Goal: Task Accomplishment & Management: Manage account settings

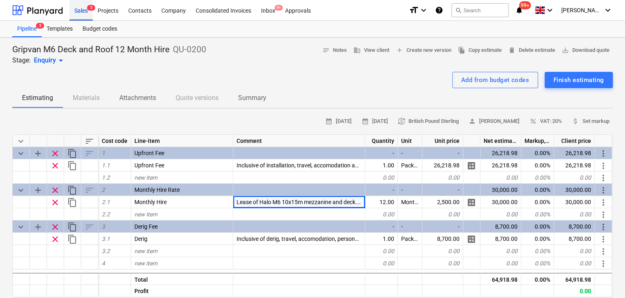
click at [85, 7] on div "Sales 5" at bounding box center [80, 10] width 23 height 21
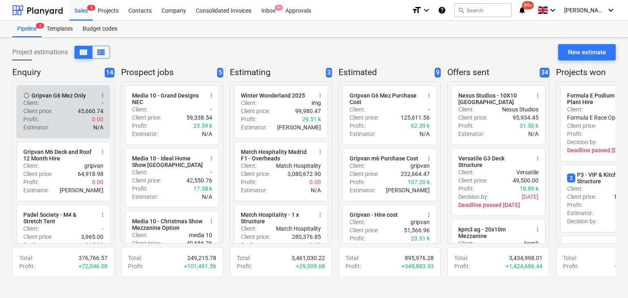
click at [59, 110] on div "Client price : 45,660.74" at bounding box center [63, 111] width 80 height 8
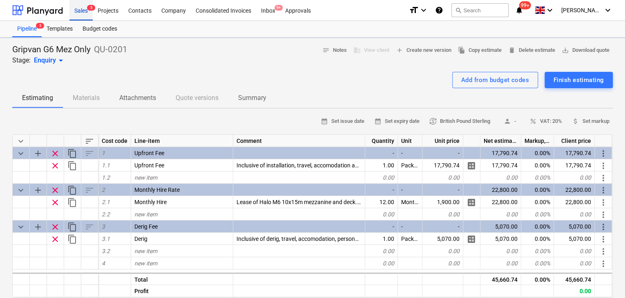
type textarea "x"
click at [256, 101] on p "Summary" at bounding box center [252, 98] width 28 height 10
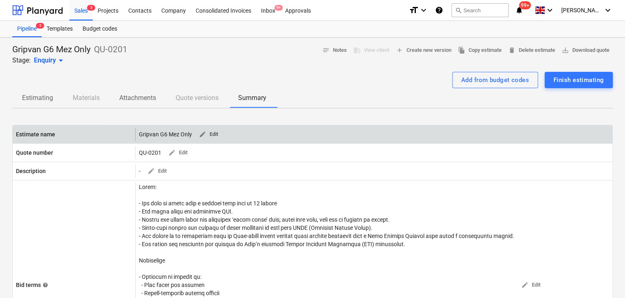
click at [216, 134] on span "edit Edit" at bounding box center [209, 134] width 20 height 9
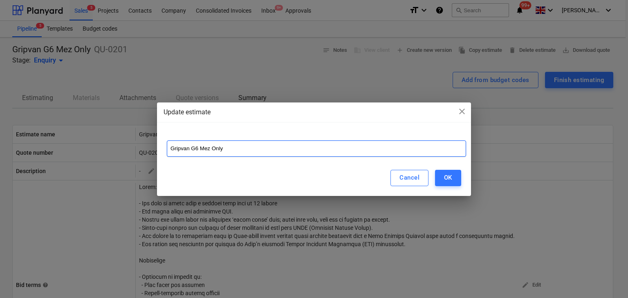
drag, startPoint x: 271, startPoint y: 146, endPoint x: 103, endPoint y: 138, distance: 168.5
click at [105, 139] on div "Update estimate close Gripvan G6 Mez Only Cancel OK" at bounding box center [314, 149] width 628 height 298
paste input "6 Mezzanine Structure - No ground floor deck"
type input "G6 Mezzanine Structure - No ground floor deck"
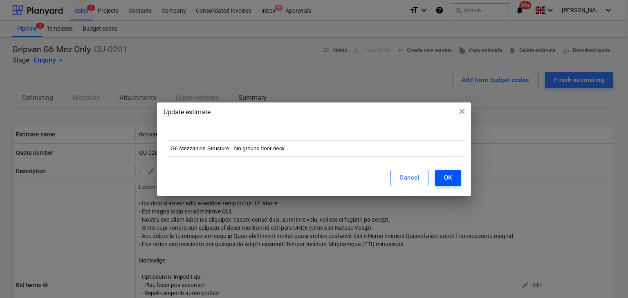
click at [456, 179] on button "OK" at bounding box center [448, 178] width 26 height 16
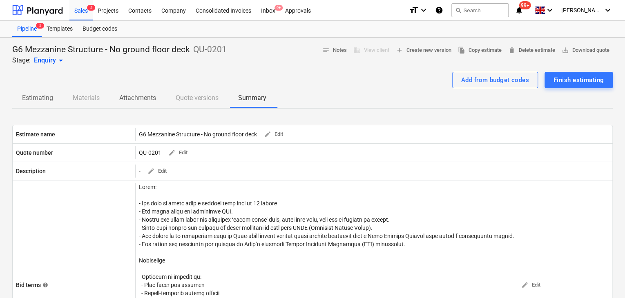
click at [20, 100] on span "Estimating" at bounding box center [37, 98] width 51 height 15
click at [44, 95] on p "Estimating" at bounding box center [37, 98] width 31 height 10
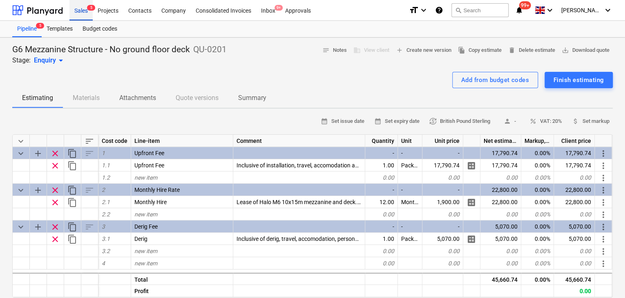
click at [77, 9] on div "Sales 5" at bounding box center [80, 10] width 23 height 21
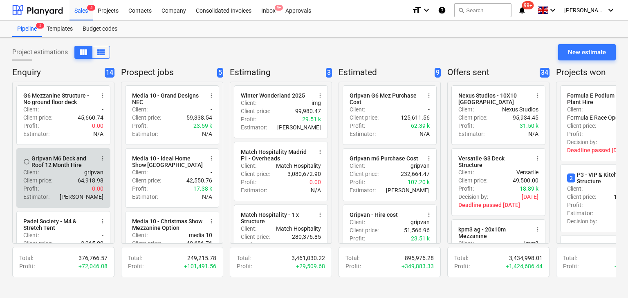
click at [78, 171] on div "Client : gripvan" at bounding box center [63, 172] width 80 height 8
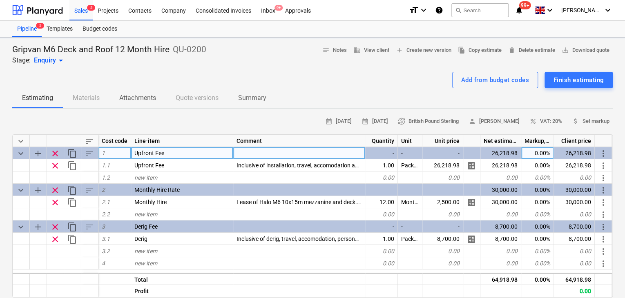
type textarea "x"
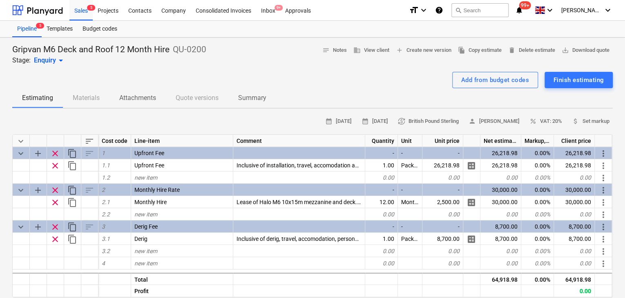
click at [248, 97] on p "Summary" at bounding box center [252, 98] width 28 height 10
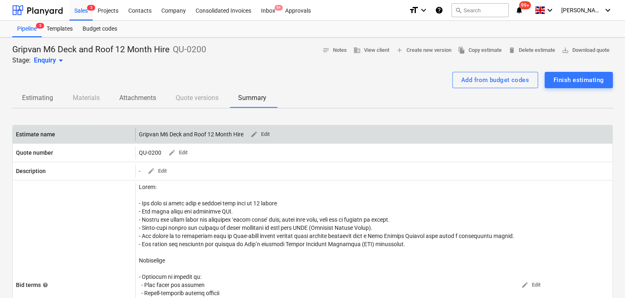
drag, startPoint x: 185, startPoint y: 136, endPoint x: 191, endPoint y: 133, distance: 6.8
click at [184, 136] on div "Gripvan M6 Deck and Roof 12 Month Hire edit Edit" at bounding box center [206, 134] width 134 height 13
click at [267, 132] on span "edit Edit" at bounding box center [260, 134] width 20 height 9
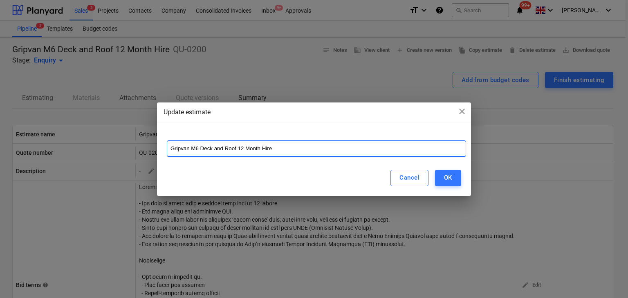
click at [203, 147] on input "Gripvan M6 Deck and Roof 12 Month Hire" at bounding box center [316, 149] width 299 height 16
click at [199, 148] on input "Gripvan M6 Deck and Roof 12 Month Hire" at bounding box center [316, 149] width 299 height 16
click at [217, 147] on input "Gripvan M6 Deck and Roof 12 Month Hire" at bounding box center [316, 149] width 299 height 16
click at [210, 149] on input "Gripvan M6 Deck and Roof 12 Month Hire" at bounding box center [316, 149] width 299 height 16
click at [212, 149] on input "Gripvan M6 Deck and Roof 12 Month Hire" at bounding box center [316, 149] width 299 height 16
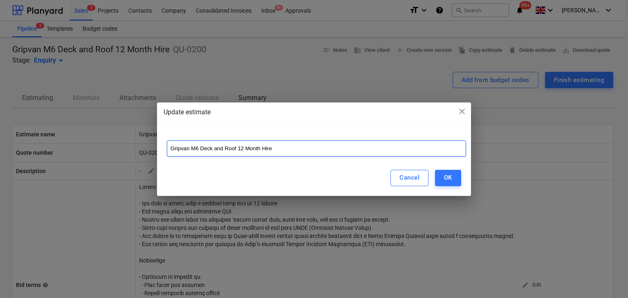
click at [201, 149] on input "Gripvan M6 Deck and Roof 12 Month Hire" at bounding box center [316, 149] width 299 height 16
type input "Gripvan M6 Ground Deck Mezzanine and Roof 12 Month Hire"
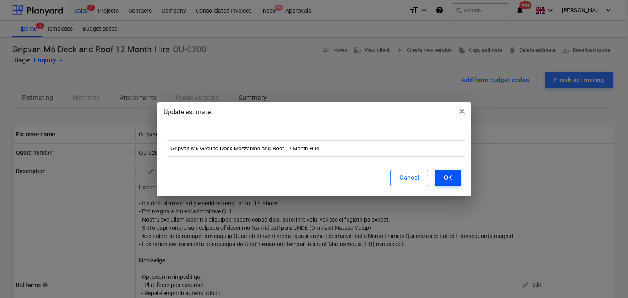
click at [442, 182] on button "OK" at bounding box center [448, 178] width 26 height 16
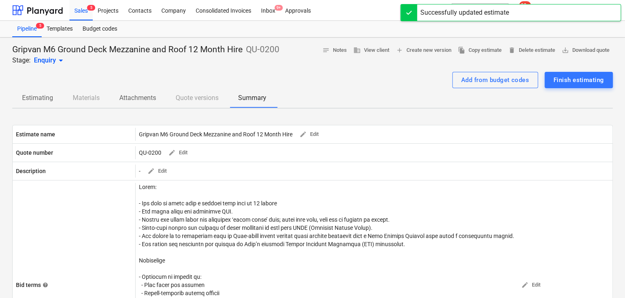
click at [88, 20] on link "Sales 5" at bounding box center [80, 10] width 23 height 20
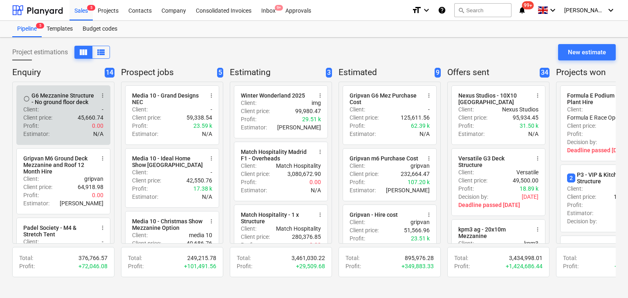
click at [75, 129] on div "Profit : 0.00" at bounding box center [63, 126] width 80 height 8
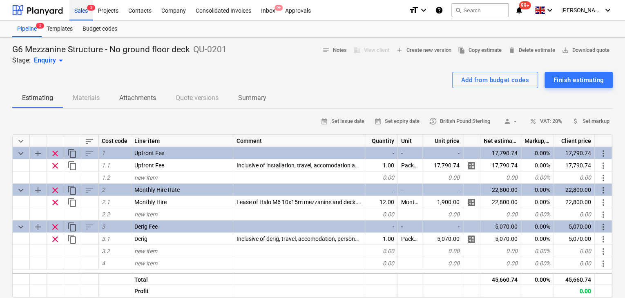
click at [75, 15] on div "Sales 5" at bounding box center [80, 10] width 23 height 21
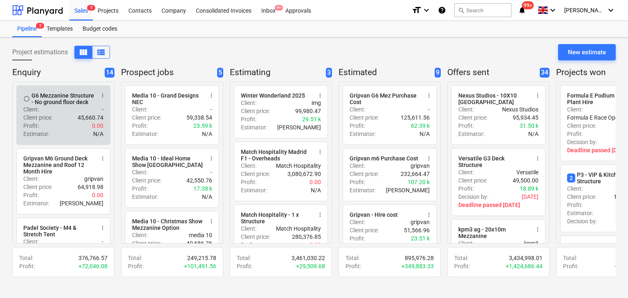
click at [55, 123] on div "Profit : 0.00" at bounding box center [63, 126] width 80 height 8
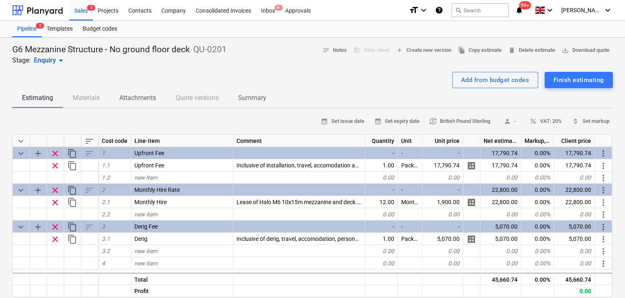
click at [98, 87] on div "Add from budget codes Finish estimating" at bounding box center [312, 80] width 601 height 16
click at [92, 96] on div "Estimating Materials Attachments Quote versions Summary" at bounding box center [312, 98] width 601 height 20
click at [143, 102] on p "Attachments" at bounding box center [137, 98] width 37 height 10
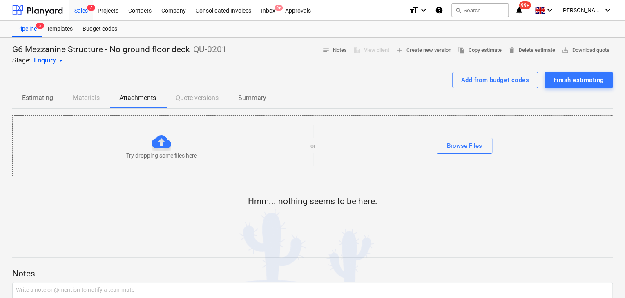
click at [47, 98] on p "Estimating" at bounding box center [37, 98] width 31 height 10
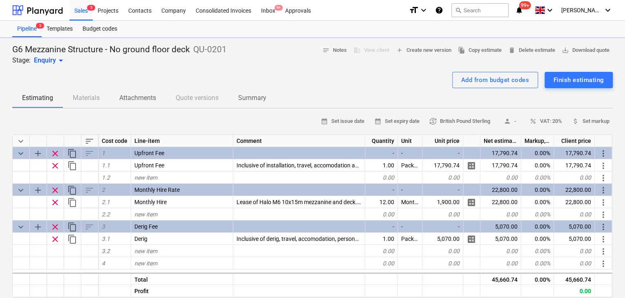
type textarea "x"
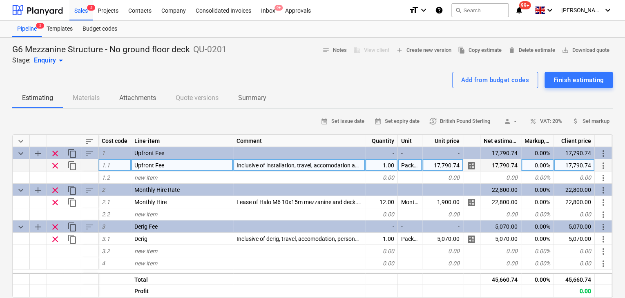
click at [267, 164] on span "Inclusive of installation, travel, accomodation and personal allowances for all…" at bounding box center [442, 165] width 410 height 7
click at [253, 165] on input "Inclusive of installation, travel, accomodation and personal allowances for all…" at bounding box center [299, 165] width 132 height 12
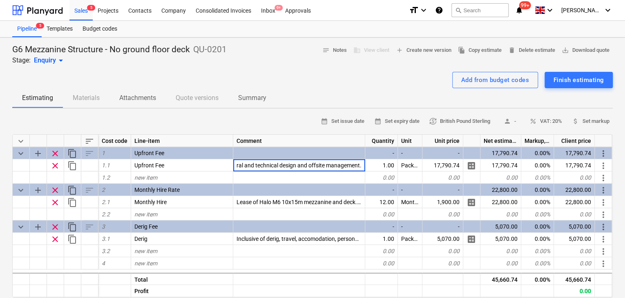
click at [274, 126] on div "calendar_month Set issue date calendar_month Set expiry date currency_exchange …" at bounding box center [312, 121] width 601 height 13
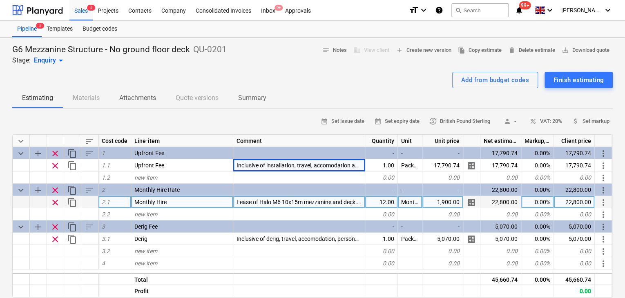
click at [261, 197] on div "Lease of Halo M6 10x15m mezzanine and deck. 100mm columns and phenolic plywood …" at bounding box center [299, 202] width 132 height 12
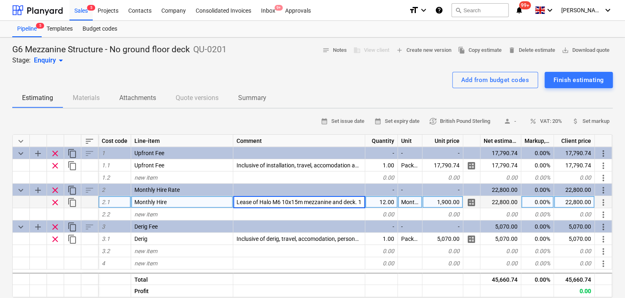
scroll to position [0, 199]
click at [264, 203] on input "Lease of Halo M6 10x15m mezzanine and deck. 100mm columns and phenolic plywood …" at bounding box center [299, 202] width 132 height 12
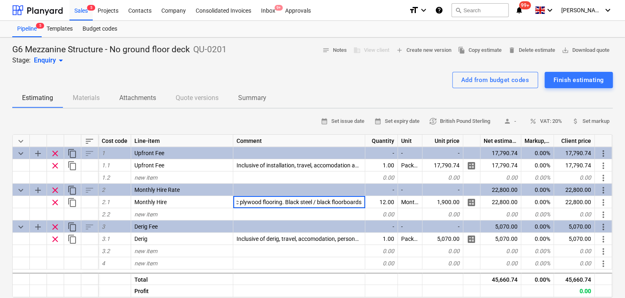
click at [248, 84] on div "Add from budget codes Finish estimating" at bounding box center [312, 80] width 601 height 16
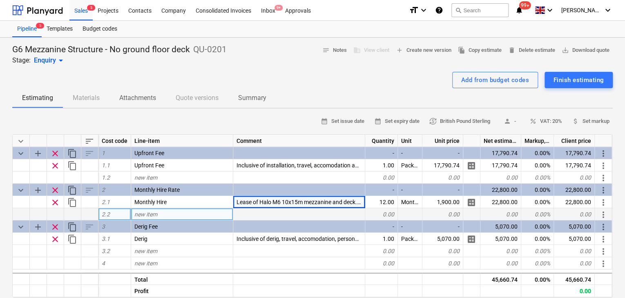
click at [174, 211] on div "new item" at bounding box center [182, 214] width 102 height 12
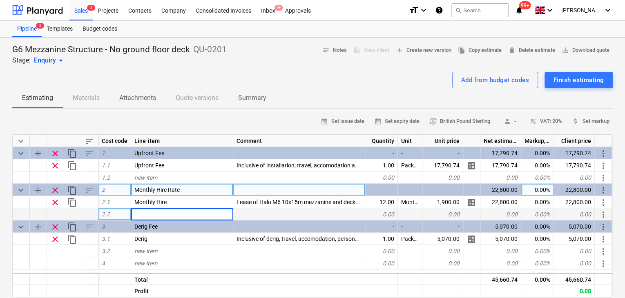
click at [191, 190] on div "Monthly Hire Rate" at bounding box center [182, 190] width 102 height 12
click at [187, 213] on div "new item" at bounding box center [182, 214] width 102 height 12
type input "I"
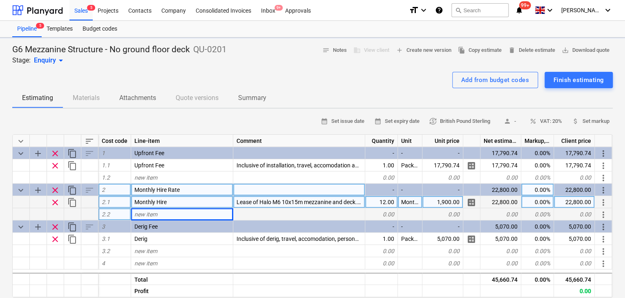
type textarea "x"
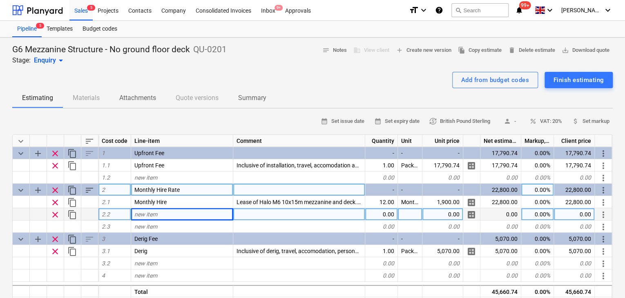
click at [163, 213] on div "new item" at bounding box center [182, 214] width 102 height 12
type input "H"
type input "Steel Staircase"
type textarea "x"
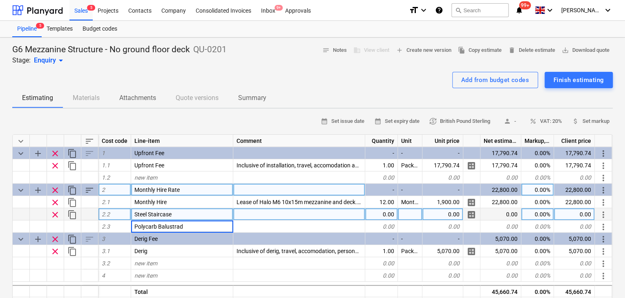
type input "Polycarb Balustrade"
type textarea "x"
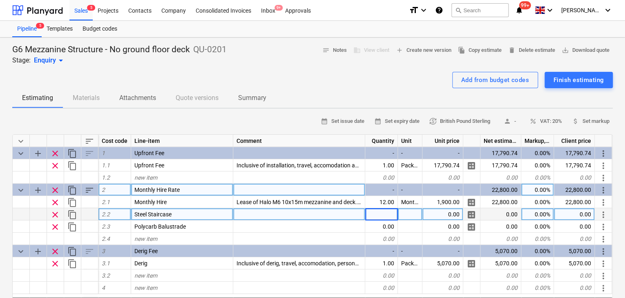
type input "1"
type textarea "x"
type input "Package"
type textarea "x"
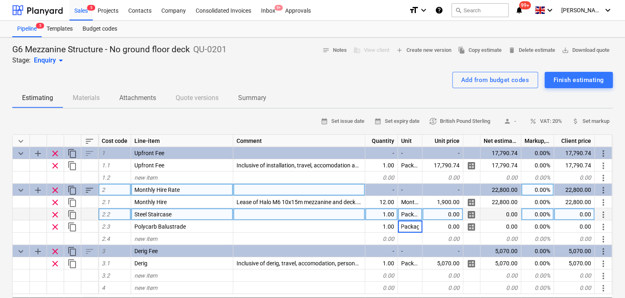
type input "Package"
type textarea "x"
type input "0.1"
type textarea "x"
type input "0.1"
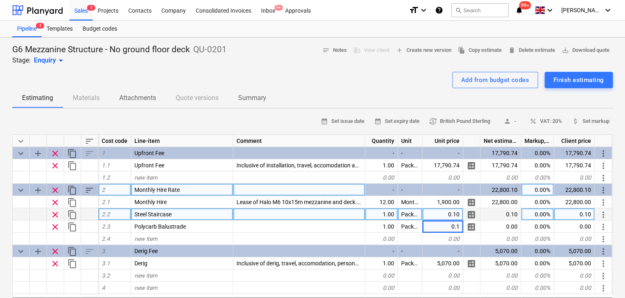
type textarea "x"
type input "-100"
type textarea "x"
type input "-100"
type textarea "x"
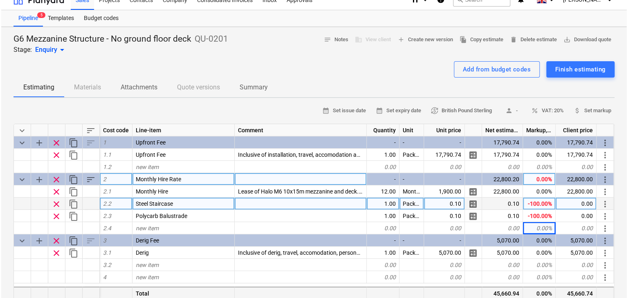
scroll to position [0, 0]
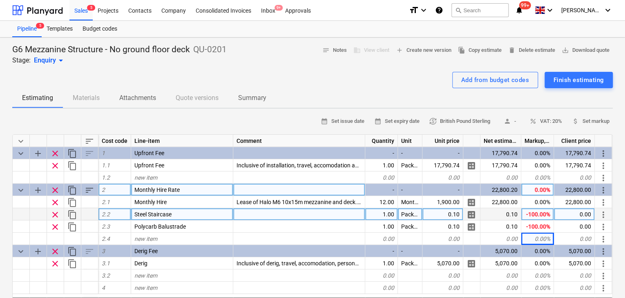
click at [247, 212] on div at bounding box center [299, 214] width 132 height 12
type input "Included - [MEDICAL_DATA]"
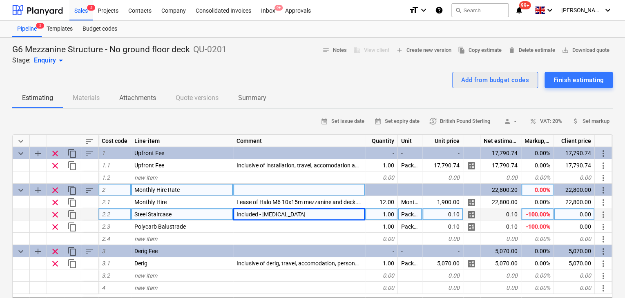
click at [505, 87] on button "Add from budget codes" at bounding box center [495, 80] width 86 height 16
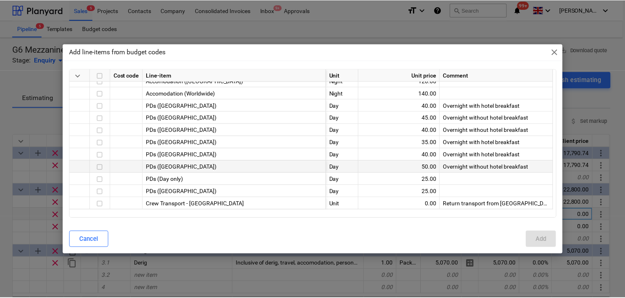
scroll to position [245, 0]
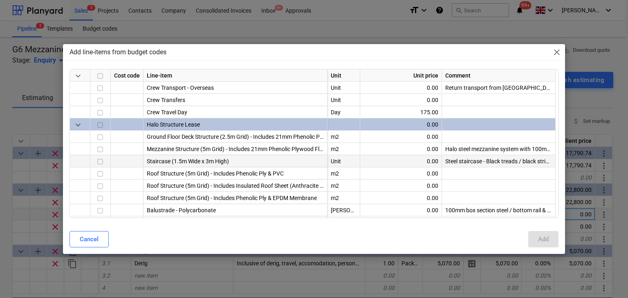
click at [477, 158] on div "Steel staircase - Black treads / black stringers" at bounding box center [499, 161] width 114 height 12
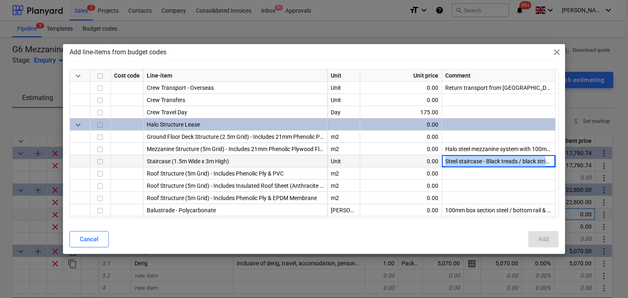
click at [477, 158] on div "Steel staircase - Black treads / black stringers" at bounding box center [499, 161] width 114 height 12
copy div "Steel staircase - Black treads / black stringers"
click at [554, 53] on span "close" at bounding box center [557, 52] width 10 height 10
type textarea "x"
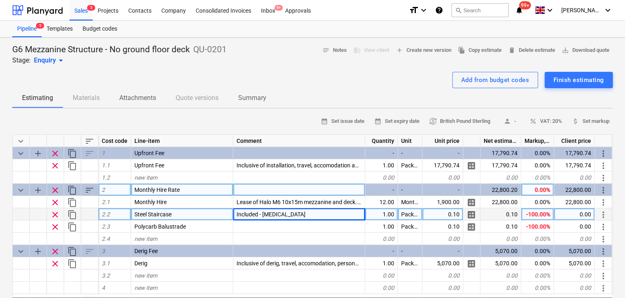
click at [281, 214] on div "Included - [MEDICAL_DATA]" at bounding box center [299, 214] width 132 height 12
click at [279, 213] on input "Included - [MEDICAL_DATA]" at bounding box center [299, 214] width 132 height 12
drag, startPoint x: 281, startPoint y: 214, endPoint x: 263, endPoint y: 211, distance: 17.9
click at [263, 211] on input "Included - [MEDICAL_DATA]" at bounding box center [299, 214] width 132 height 12
type input "Included - Steel staircase - Black treads / black stringers"
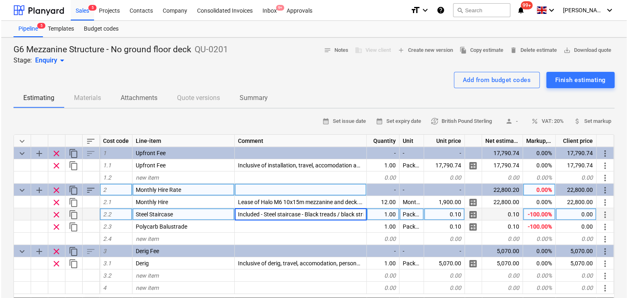
scroll to position [0, 16]
type textarea "x"
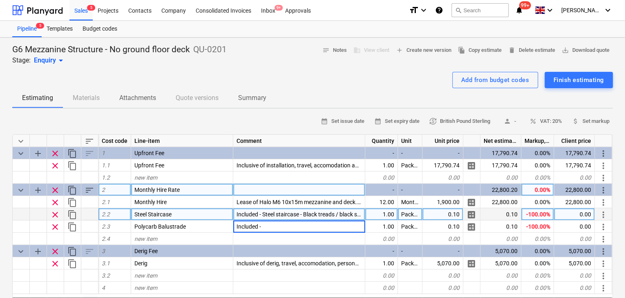
type input "Included -"
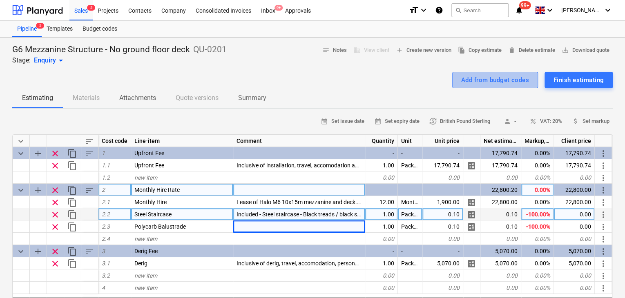
click at [494, 80] on div "Add from budget codes" at bounding box center [495, 80] width 68 height 11
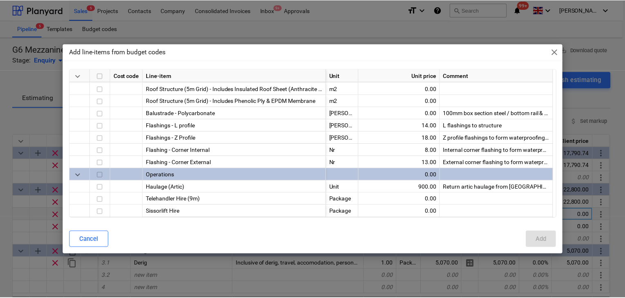
scroll to position [286, 0]
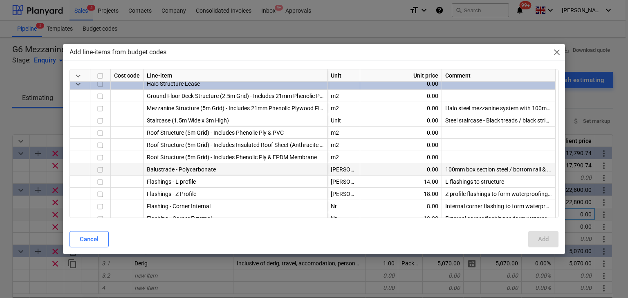
click at [467, 170] on div "100mm box section steel / bottom rail & Polycarbonate infill (frosted)." at bounding box center [499, 169] width 114 height 12
copy div "100mm box section steel / bottom rail & Polycarbonate infill (frosted)."
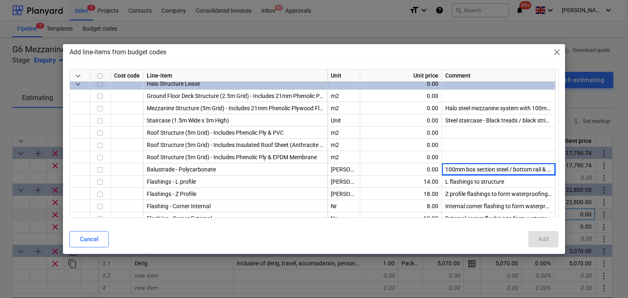
click at [550, 51] on div "Add line-items from budget codes close" at bounding box center [314, 52] width 502 height 16
click at [557, 54] on span "close" at bounding box center [557, 52] width 10 height 10
type textarea "x"
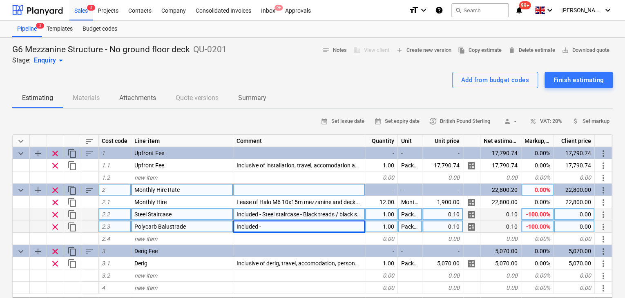
click at [284, 227] on div "Included -" at bounding box center [299, 227] width 132 height 12
click at [284, 227] on input "Included -" at bounding box center [299, 227] width 132 height 12
type input "Included - 100mm box section steel / bottom rail & Polycarbonate infill (froste…"
click at [83, 13] on div "Sales 5" at bounding box center [80, 10] width 23 height 21
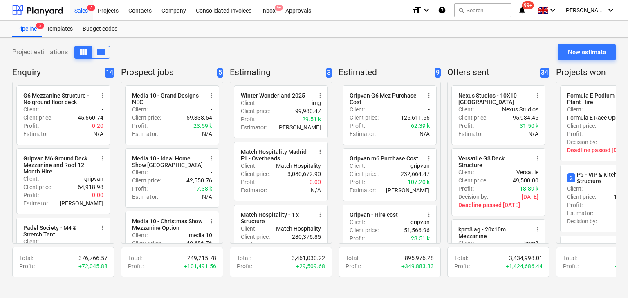
drag, startPoint x: 89, startPoint y: 12, endPoint x: 377, endPoint y: 30, distance: 289.0
click at [377, 30] on div "Pipeline 5 Templates Budget codes" at bounding box center [313, 29] width 603 height 16
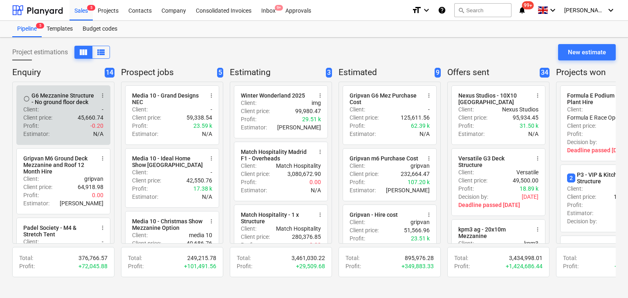
click at [60, 116] on div "Client price : 45,660.74" at bounding box center [63, 118] width 80 height 8
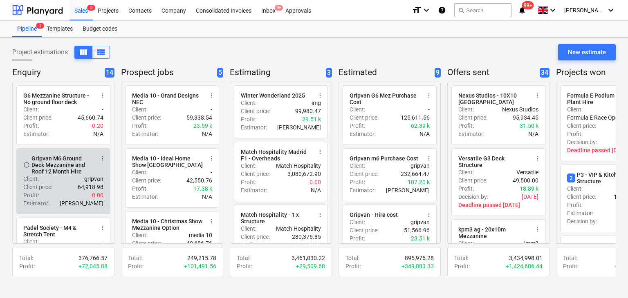
click at [56, 178] on div "Client : gripvan" at bounding box center [63, 179] width 80 height 8
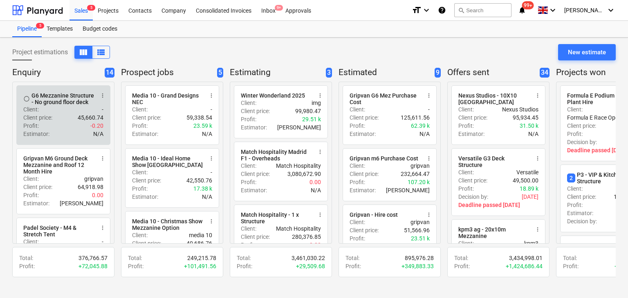
click at [52, 125] on div "Profit : -0.20" at bounding box center [63, 126] width 80 height 8
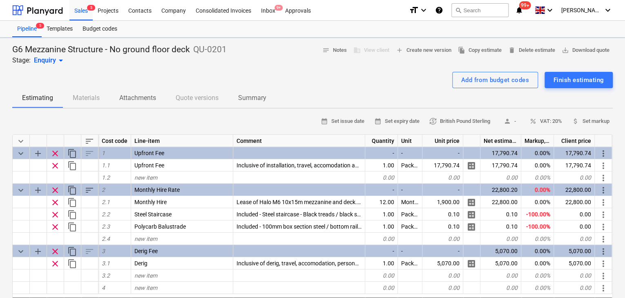
type textarea "x"
click at [77, 48] on p "G6 Mezzanine Structure - No ground floor deck" at bounding box center [101, 49] width 178 height 11
click at [77, 45] on p "G6 Mezzanine Structure - No ground floor deck" at bounding box center [101, 49] width 178 height 11
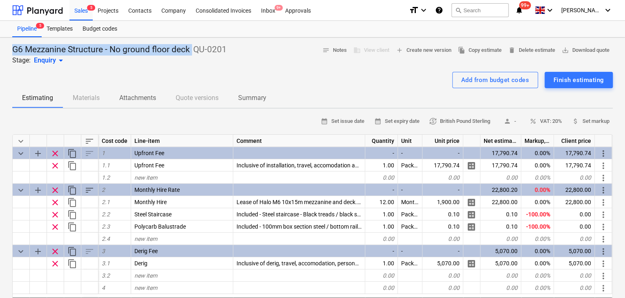
click at [78, 45] on p "G6 Mezzanine Structure - No ground floor deck" at bounding box center [101, 49] width 178 height 11
click at [261, 99] on p "Summary" at bounding box center [252, 98] width 28 height 10
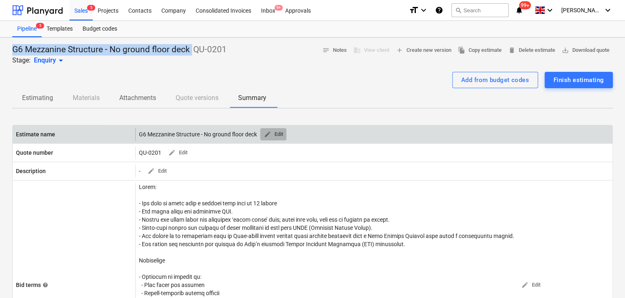
click at [282, 139] on button "edit Edit" at bounding box center [273, 134] width 26 height 13
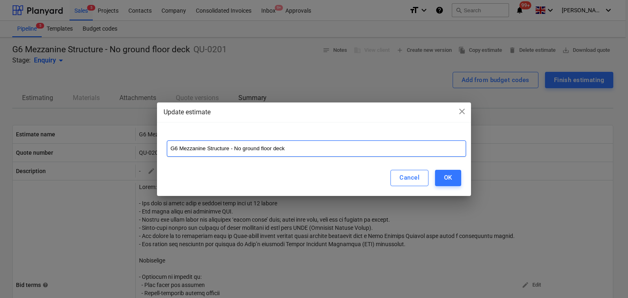
click at [310, 149] on input "G6 Mezzanine Structure - No ground floor deck" at bounding box center [316, 149] width 299 height 16
type input "G6 Mezzanine Structure - No ground floor deck 12 Month Hire"
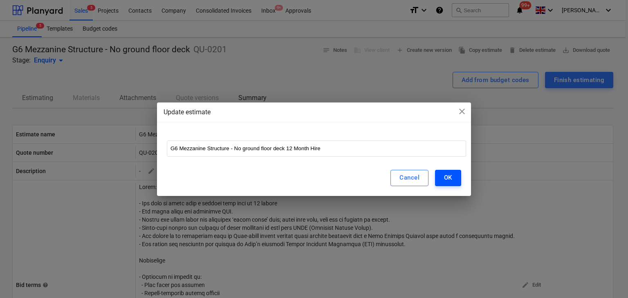
click at [446, 181] on div "OK" at bounding box center [448, 177] width 8 height 11
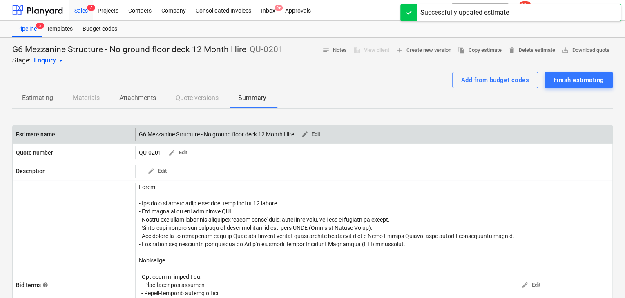
click at [311, 136] on span "edit Edit" at bounding box center [311, 134] width 20 height 9
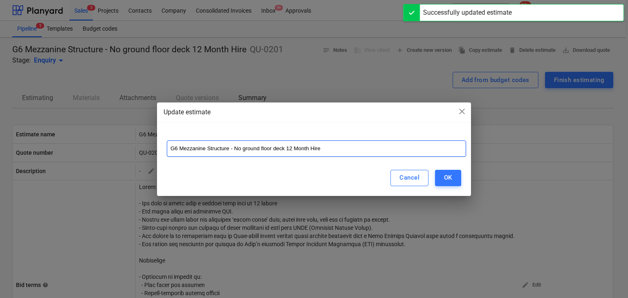
click at [305, 145] on input "G6 Mezzanine Structure - No ground floor deck 12 Month Hire" at bounding box center [316, 149] width 299 height 16
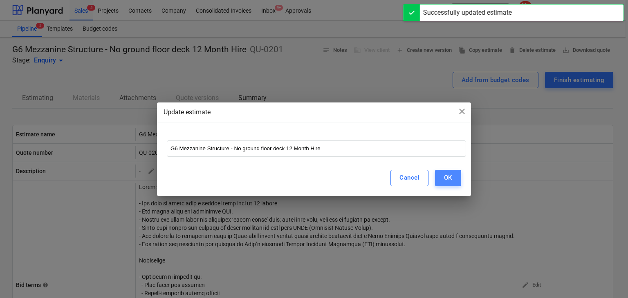
click at [450, 180] on div "OK" at bounding box center [448, 177] width 8 height 11
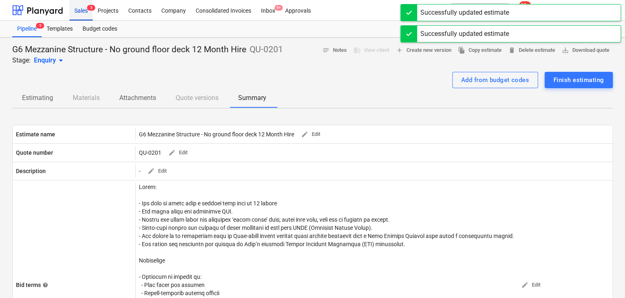
click at [80, 10] on div "Sales 5" at bounding box center [80, 10] width 23 height 21
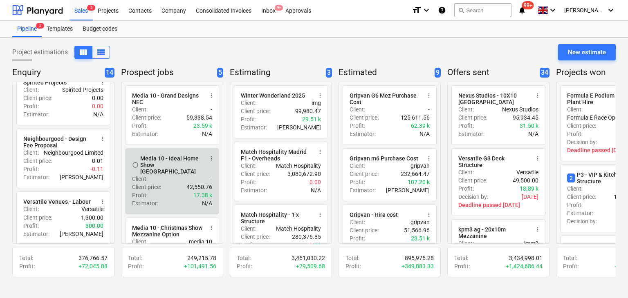
scroll to position [449, 0]
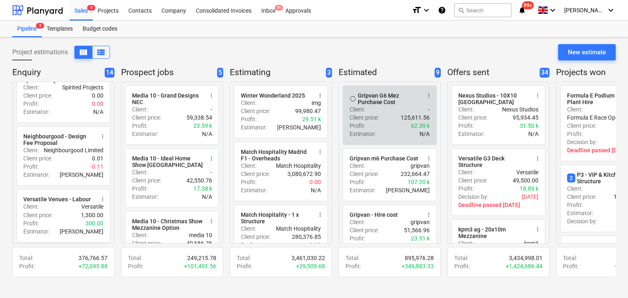
click at [372, 130] on p "Estimator :" at bounding box center [362, 134] width 26 height 8
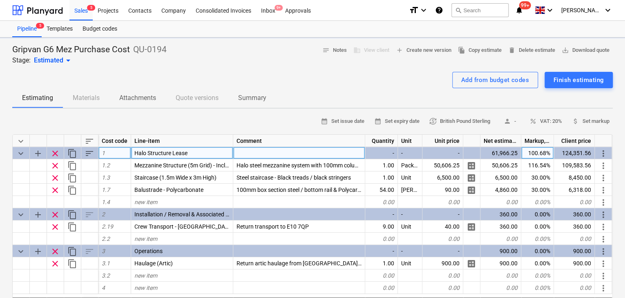
type textarea "x"
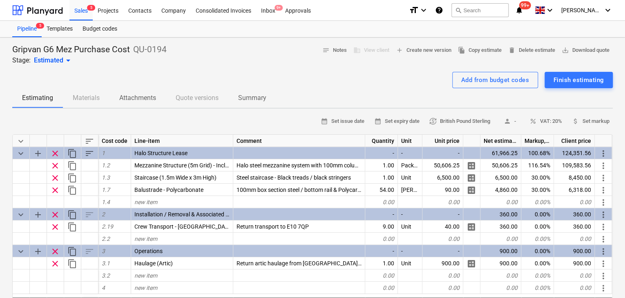
click at [215, 61] on div "Gripvan G6 Mez Purchase Cost QU-0194 Stage: Estimated arrow_drop_down notes Not…" at bounding box center [312, 54] width 601 height 21
click at [247, 101] on p "Summary" at bounding box center [252, 98] width 28 height 10
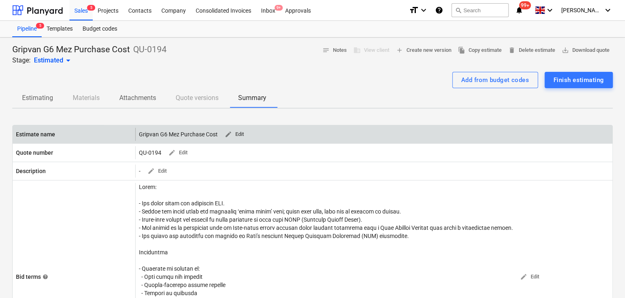
click at [240, 134] on span "edit Edit" at bounding box center [234, 134] width 20 height 9
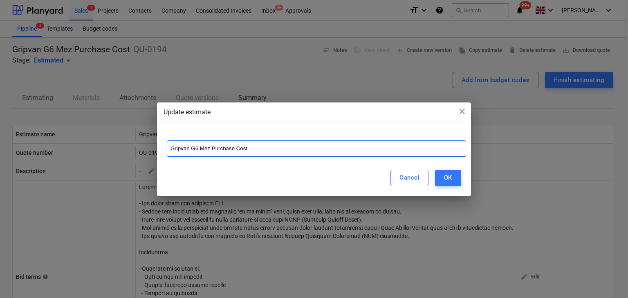
click at [252, 147] on input "Gripvan G6 Mez Purchase Cost" at bounding box center [316, 149] width 299 height 16
paste input "6 Mezzanine Structure - No ground floor deck 12 Month Hire"
drag, startPoint x: 344, startPoint y: 151, endPoint x: 284, endPoint y: 159, distance: 59.8
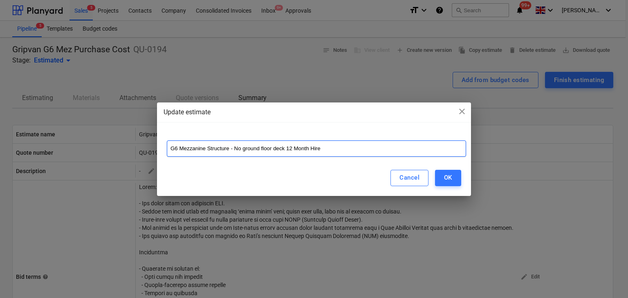
click at [284, 159] on div "G6 Mezzanine Structure - No ground floor deck 12 Month Hire" at bounding box center [314, 145] width 314 height 29
type input "G6 Mezzanine Structure - No ground floor deck Purchase"
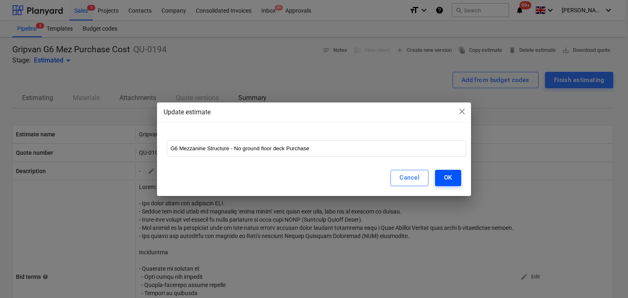
click at [441, 175] on button "OK" at bounding box center [448, 178] width 26 height 16
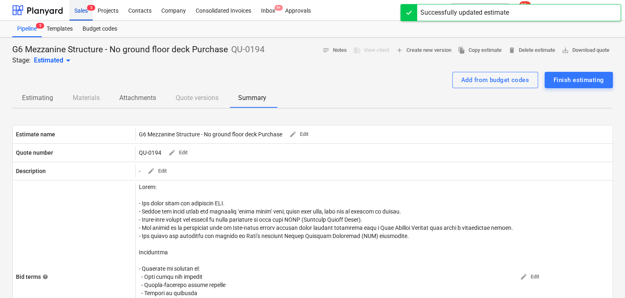
click at [88, 13] on div "Sales 5" at bounding box center [80, 10] width 23 height 21
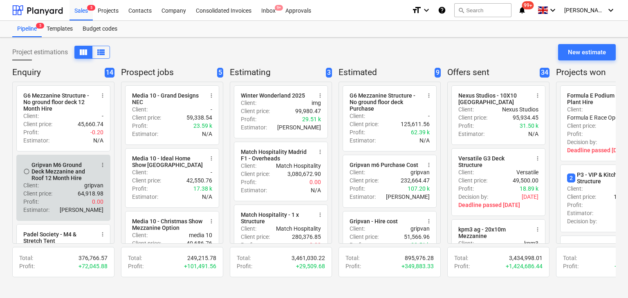
click at [54, 178] on div "Gripvan M6 Ground Deck Mezzanine and Roof 12 Month Hire" at bounding box center [62, 172] width 63 height 20
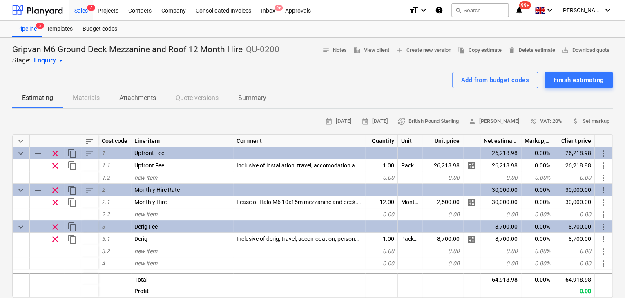
type textarea "x"
click at [263, 99] on p "Summary" at bounding box center [252, 98] width 28 height 10
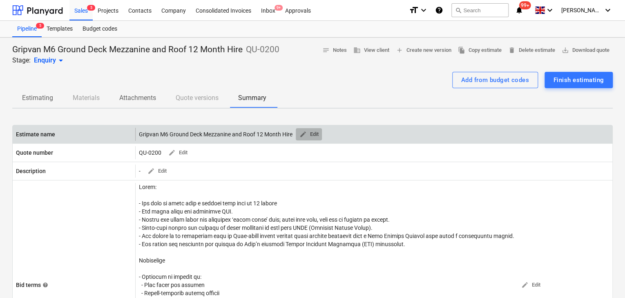
click at [312, 136] on span "edit Edit" at bounding box center [309, 134] width 20 height 9
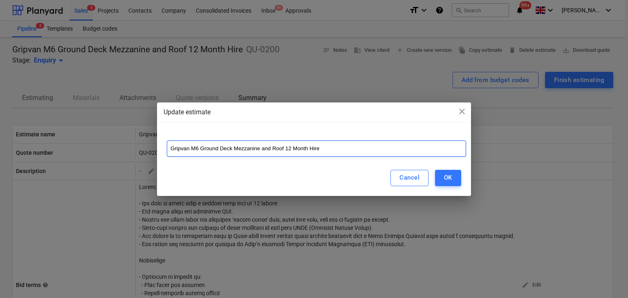
click at [317, 151] on input "Gripvan M6 Ground Deck Mezzanine and Roof 12 Month Hire" at bounding box center [316, 149] width 299 height 16
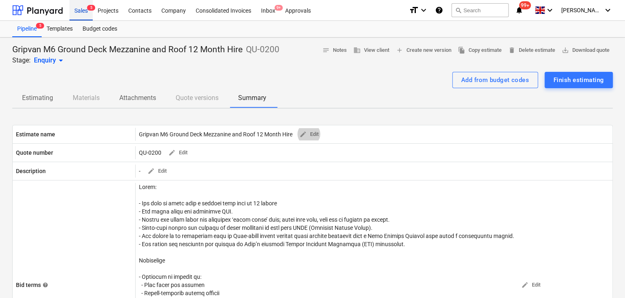
click at [75, 13] on div "Sales 5" at bounding box center [80, 10] width 23 height 21
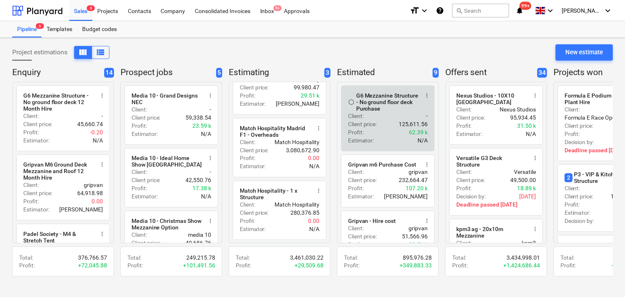
scroll to position [25, 0]
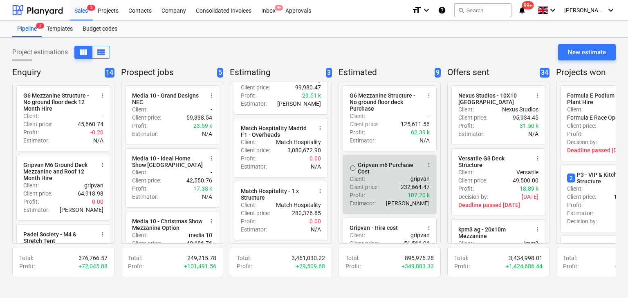
click at [409, 183] on div "Client : gripvan" at bounding box center [389, 179] width 80 height 8
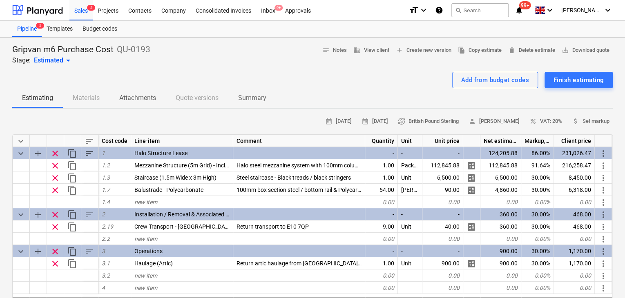
click at [265, 89] on button "Summary" at bounding box center [252, 98] width 48 height 20
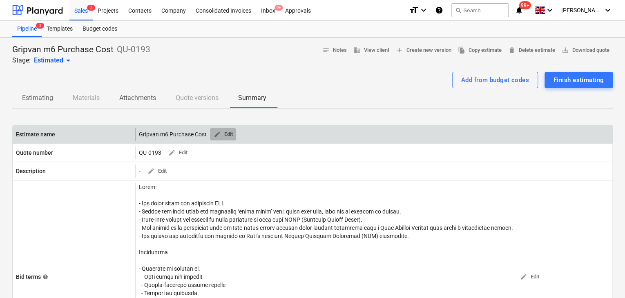
click at [221, 137] on span "edit Edit" at bounding box center [223, 134] width 20 height 9
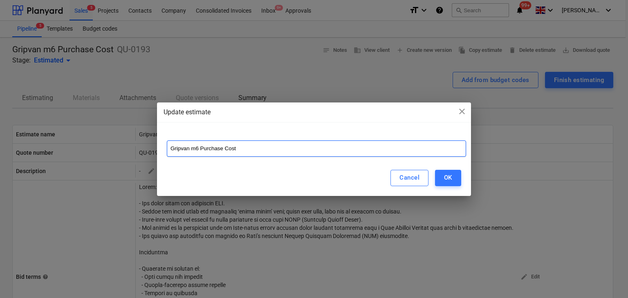
click at [284, 152] on input "Gripvan m6 Purchase Cost" at bounding box center [316, 149] width 299 height 16
paste input "M6 Ground Deck Mezzanine and Roof 12 Month Hire"
drag, startPoint x: 336, startPoint y: 150, endPoint x: 286, endPoint y: 155, distance: 50.6
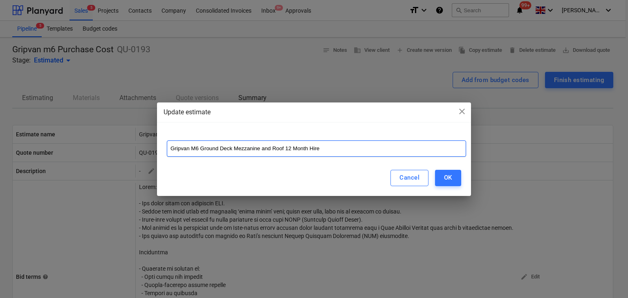
click at [286, 155] on input "Gripvan M6 Ground Deck Mezzanine and Roof 12 Month Hire" at bounding box center [316, 149] width 299 height 16
type input "Gripvan M6 Ground Deck Mezzanine and Roof Purchase"
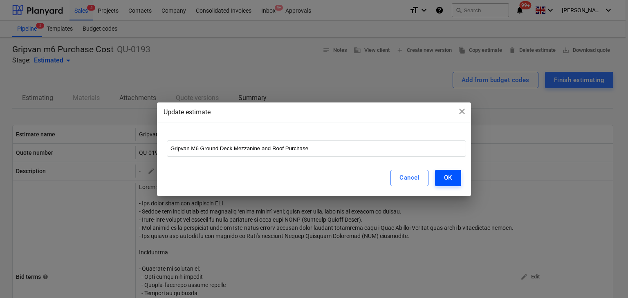
click at [446, 183] on button "OK" at bounding box center [448, 178] width 26 height 16
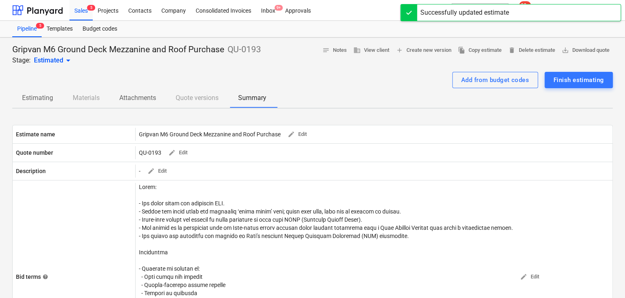
click at [29, 92] on span "Estimating" at bounding box center [37, 98] width 51 height 15
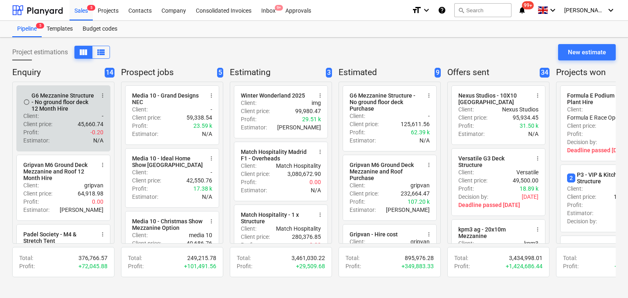
click at [60, 124] on div "Client price : 45,660.74" at bounding box center [63, 124] width 80 height 8
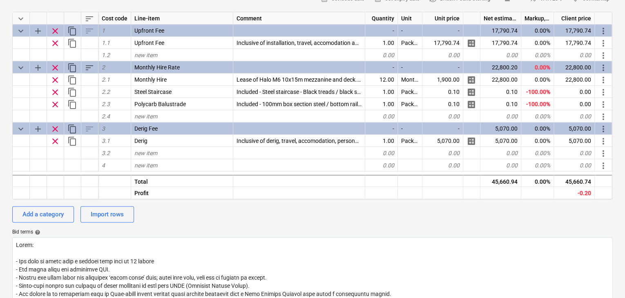
click at [235, 215] on div "Add a category Import rows" at bounding box center [312, 214] width 601 height 16
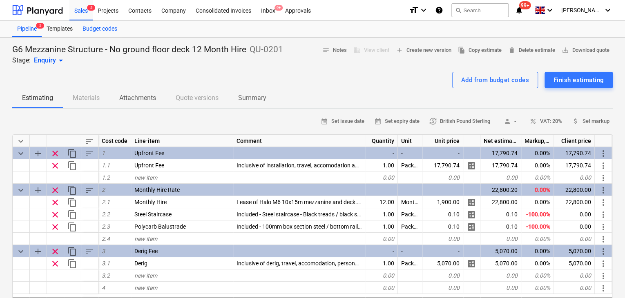
drag, startPoint x: 81, startPoint y: 7, endPoint x: 85, endPoint y: 24, distance: 17.1
click at [81, 7] on div "Sales 5" at bounding box center [80, 10] width 23 height 21
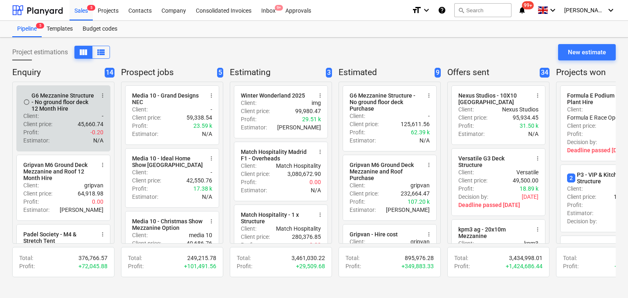
click at [42, 115] on div "Client : -" at bounding box center [63, 116] width 80 height 8
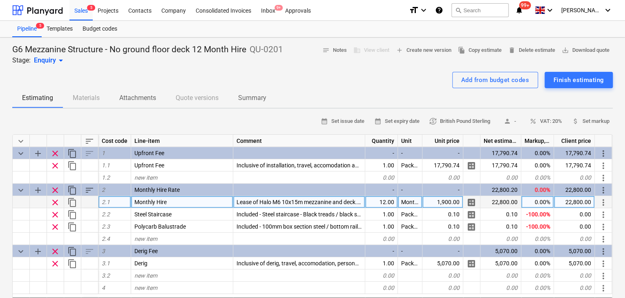
click at [269, 202] on span "Lease of Halo M6 10x15m mezzanine and deck. 100mm columns and phenolic plywood …" at bounding box center [397, 202] width 321 height 7
click at [264, 201] on input "Lease of Halo M6 10x15m mezzanine and deck. 100mm columns and phenolic plywood …" at bounding box center [299, 202] width 132 height 12
type input "Lease of Halo G6 10x15m mezzanine and deck. 100mm columns and phenolic plywood …"
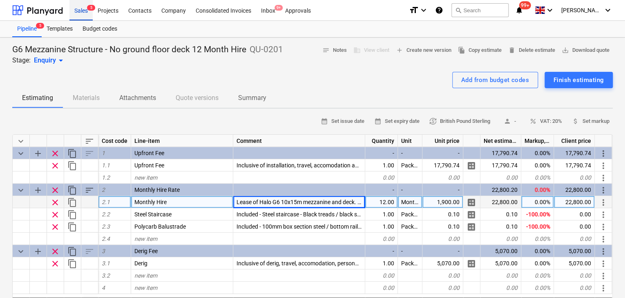
click at [77, 9] on div "Sales 5" at bounding box center [80, 10] width 23 height 21
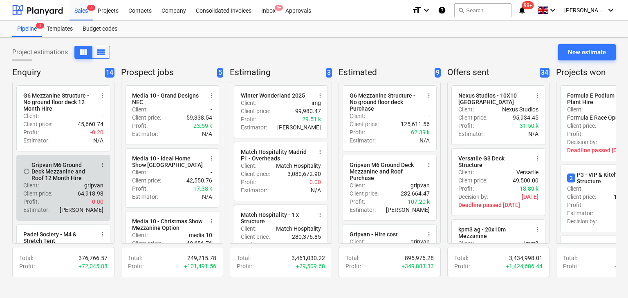
click at [70, 171] on div "Gripvan M6 Ground Deck Mezzanine and Roof 12 Month Hire" at bounding box center [62, 172] width 63 height 20
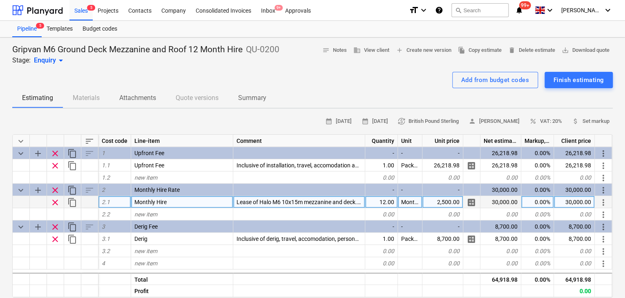
click at [295, 203] on span "Lease of Halo M6 10x15m mezzanine and deck. 100mm columns and phenolic plywood …" at bounding box center [397, 202] width 321 height 7
click at [342, 203] on input "Lease of Halo M6 10x15m mezzanine and deck. 100mm columns and phenolic plywood …" at bounding box center [299, 202] width 132 height 12
type input "Lease of Halo M6 10x15m mezzanine, deck and roof. 100mm columns and phenolic pl…"
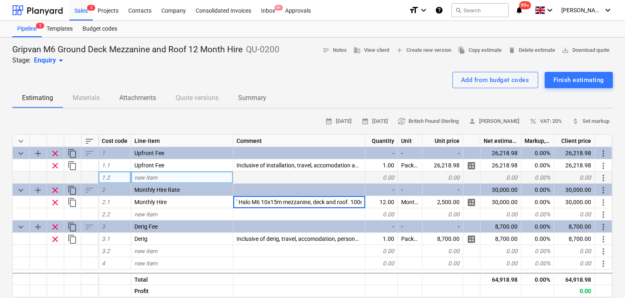
scroll to position [0, 26]
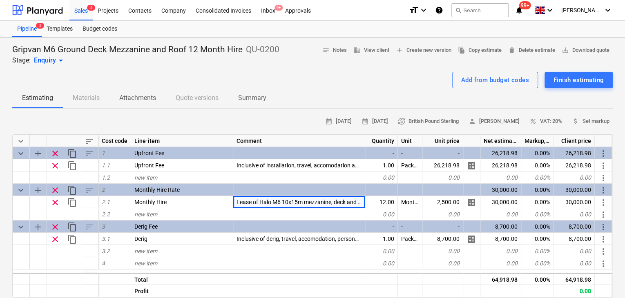
click at [294, 99] on div "Estimating Materials Attachments Quote versions Summary" at bounding box center [312, 98] width 601 height 20
drag, startPoint x: 87, startPoint y: 10, endPoint x: 87, endPoint y: 19, distance: 9.0
click at [87, 10] on div "Sales 5" at bounding box center [80, 10] width 23 height 21
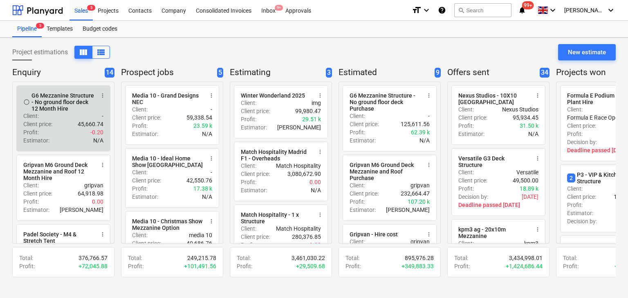
click at [59, 127] on div "Client price : 45,660.74" at bounding box center [63, 124] width 80 height 8
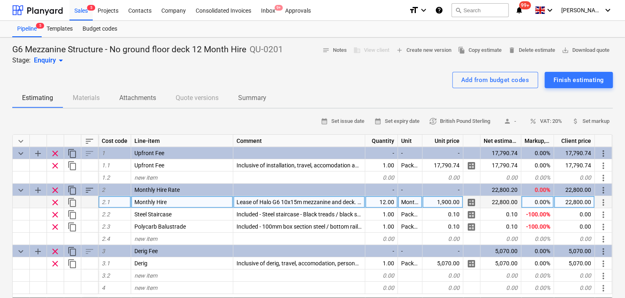
click at [329, 200] on span "Lease of Halo G6 10x15m mezzanine and deck. 100mm columns and phenolic plywood …" at bounding box center [397, 202] width 320 height 7
type input "Lease of Halo G6 10x15m mezzanine. 100mm columns and phenolic plywood flooring.…"
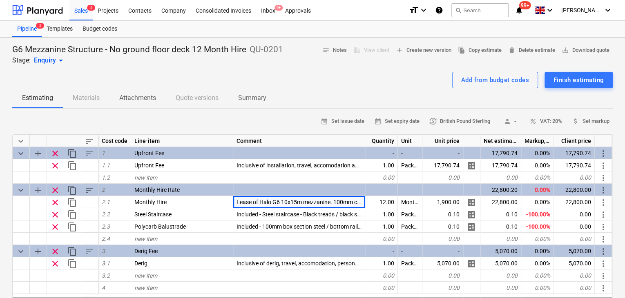
click at [325, 89] on div "Estimating Materials Attachments Quote versions Summary" at bounding box center [312, 98] width 601 height 20
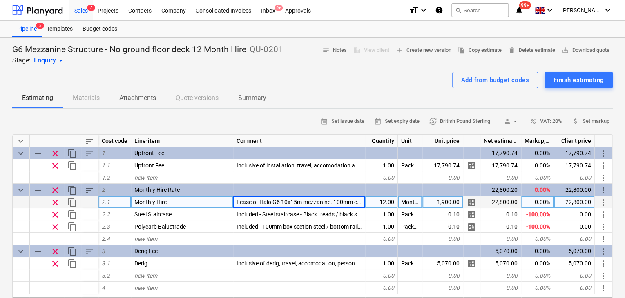
click at [328, 203] on span "Lease of Halo G6 10x15m mezzanine. 100mm columns and phenolic plywood flooring.…" at bounding box center [385, 202] width 296 height 7
click at [319, 204] on input "Lease of Halo G6 10x15m mezzanine. 100mm columns and phenolic plywood flooring.…" at bounding box center [299, 202] width 132 height 12
click at [78, 11] on div "Sales 5" at bounding box center [80, 10] width 23 height 21
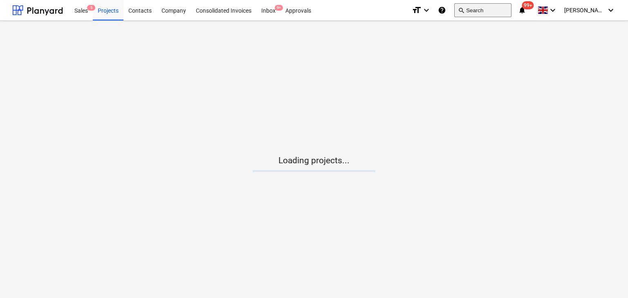
click at [487, 12] on button "search Search" at bounding box center [482, 10] width 57 height 14
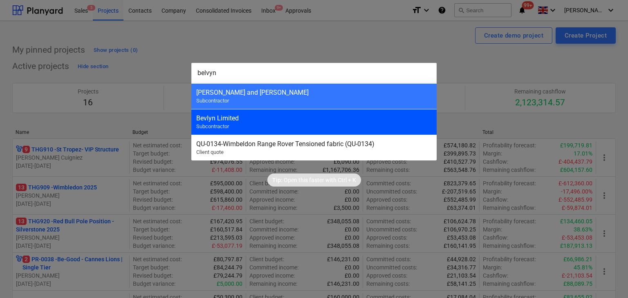
type input "belvyn"
click at [275, 116] on div "Bevlyn Limited" at bounding box center [313, 118] width 235 height 8
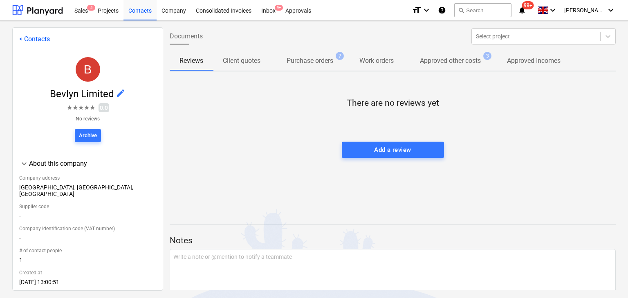
click at [297, 58] on p "Purchase orders" at bounding box center [309, 61] width 47 height 10
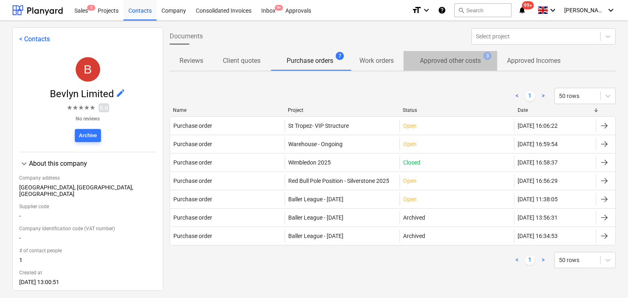
click at [439, 59] on p "Approved other costs" at bounding box center [450, 61] width 61 height 10
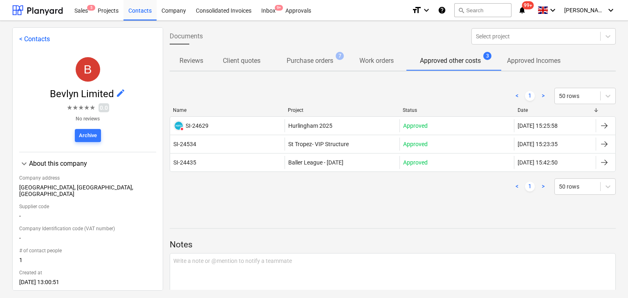
click at [322, 63] on p "Purchase orders" at bounding box center [309, 61] width 47 height 10
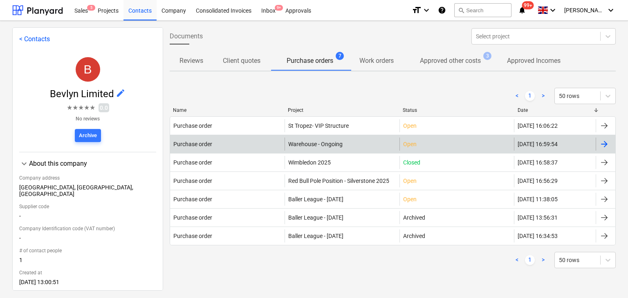
click at [300, 147] on div "Warehouse - Ongoing" at bounding box center [341, 144] width 114 height 13
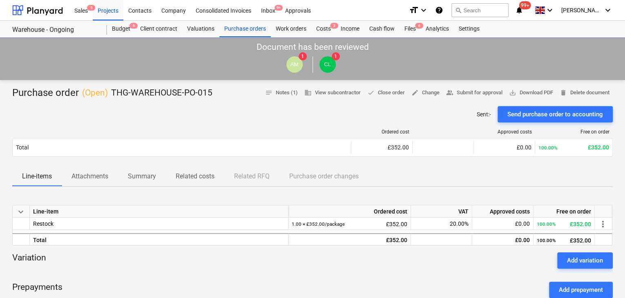
click at [106, 174] on p "Attachments" at bounding box center [89, 177] width 37 height 10
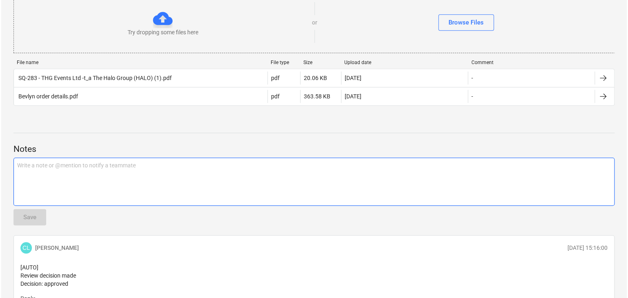
scroll to position [204, 0]
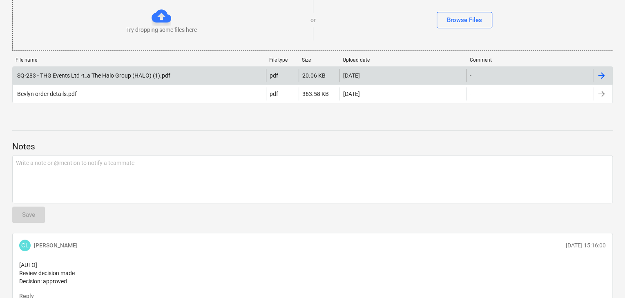
click at [118, 75] on div "SQ-283 - THG Events Ltd -t_a The Halo Group (HALO) (1).pdf" at bounding box center [93, 75] width 154 height 7
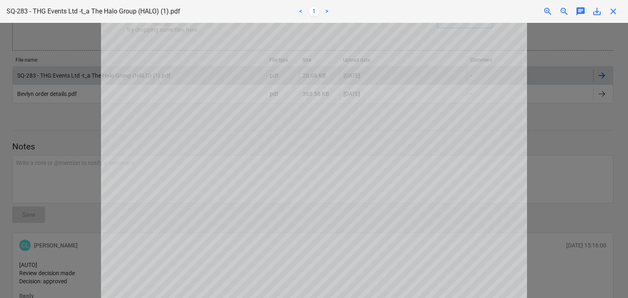
click at [75, 118] on div at bounding box center [314, 160] width 628 height 275
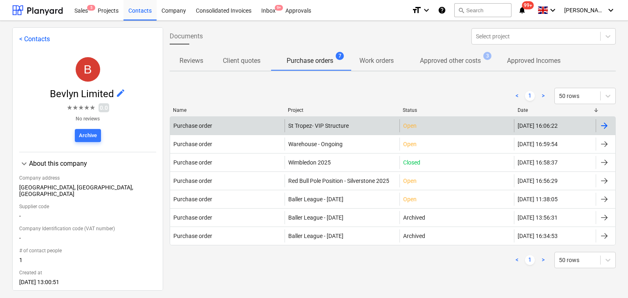
click at [322, 126] on span "St Tropez- VIP Structure" at bounding box center [318, 126] width 60 height 7
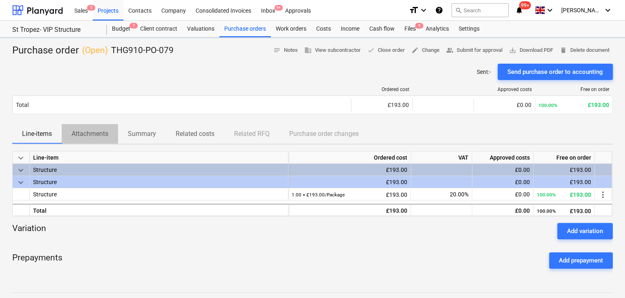
click at [98, 138] on p "Attachments" at bounding box center [89, 134] width 37 height 10
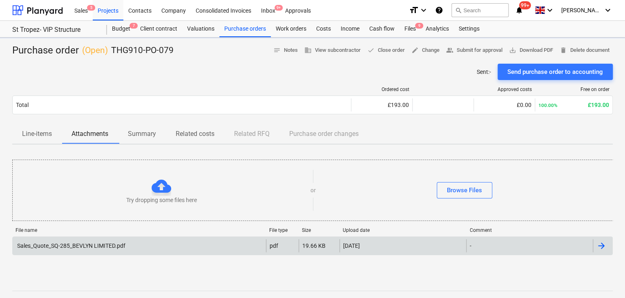
click at [67, 252] on div "Sales_Quote_SQ-285_BEVLYN LIMITED.pdf" at bounding box center [139, 245] width 253 height 13
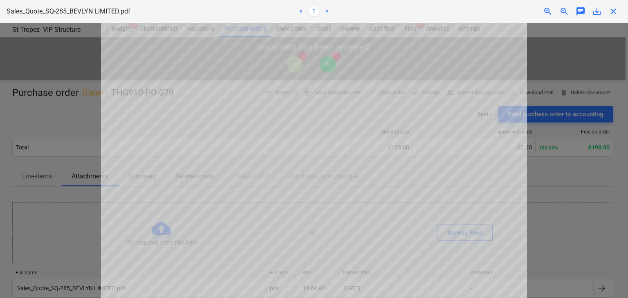
scroll to position [82, 0]
click at [88, 207] on div at bounding box center [314, 160] width 628 height 275
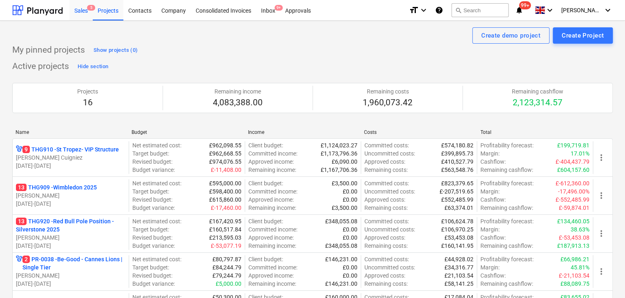
click at [80, 6] on div "Sales 5" at bounding box center [80, 10] width 23 height 21
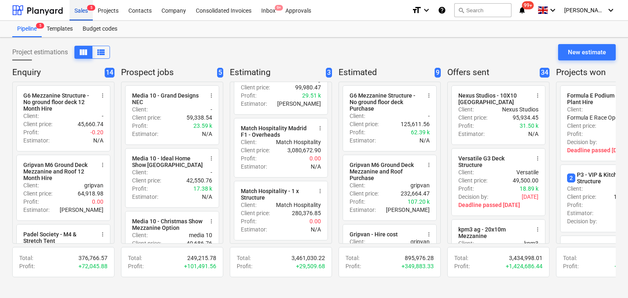
click at [78, 8] on div "Sales 5" at bounding box center [80, 10] width 23 height 21
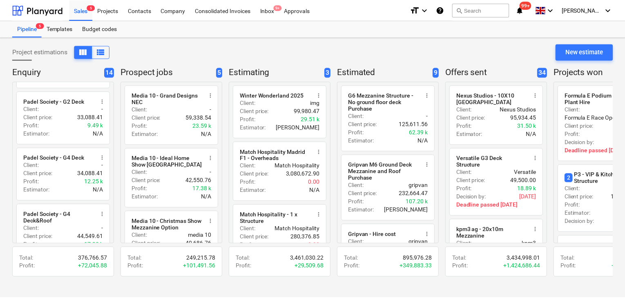
scroll to position [34, 0]
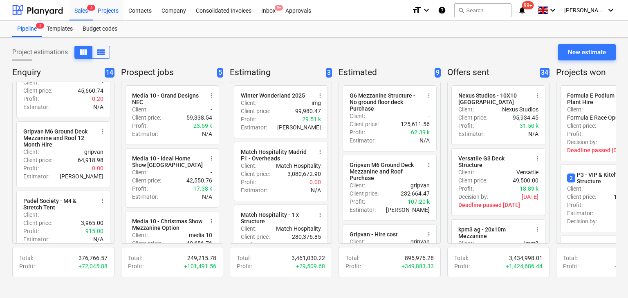
click at [97, 13] on div "Projects" at bounding box center [108, 10] width 31 height 21
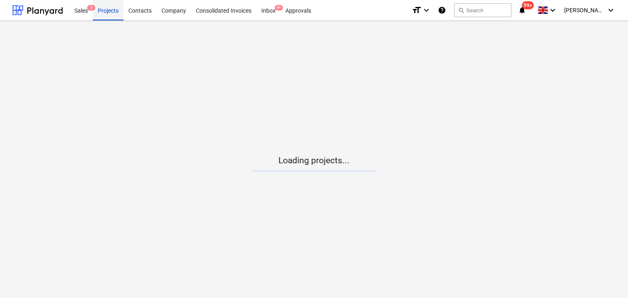
click at [121, 17] on div "Projects" at bounding box center [108, 10] width 31 height 21
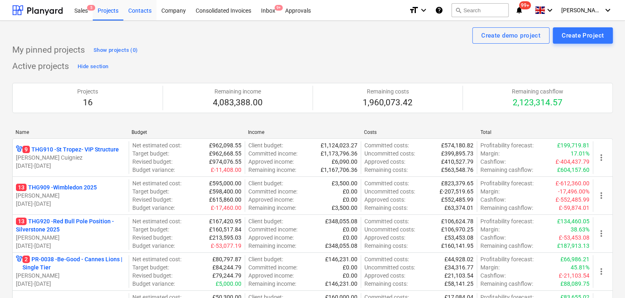
click at [126, 13] on div "Contacts" at bounding box center [139, 10] width 33 height 21
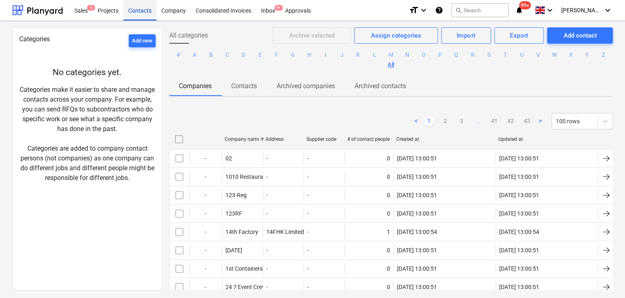
click at [140, 13] on div "Contacts" at bounding box center [139, 10] width 33 height 21
click at [68, 7] on div "Sales 5 Projects Contacts Company Consolidated Invoices Inbox 9+ Approvals form…" at bounding box center [314, 10] width 628 height 21
click at [83, 12] on div "Sales 5" at bounding box center [80, 10] width 23 height 21
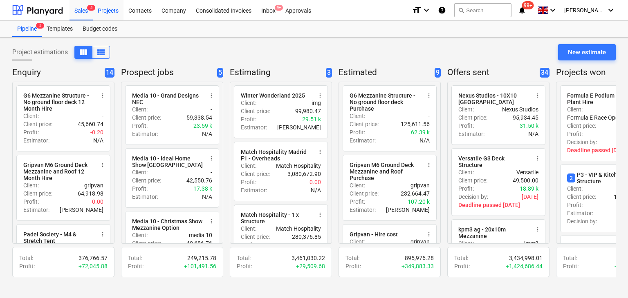
click at [104, 13] on div "Projects" at bounding box center [108, 10] width 31 height 21
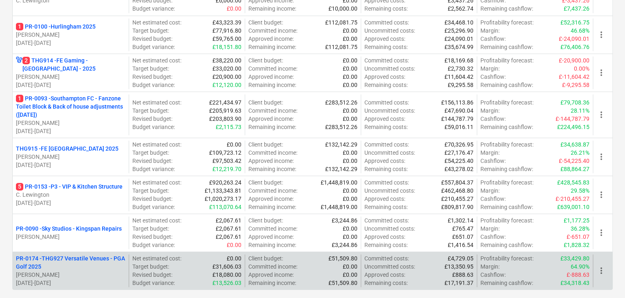
scroll to position [521, 0]
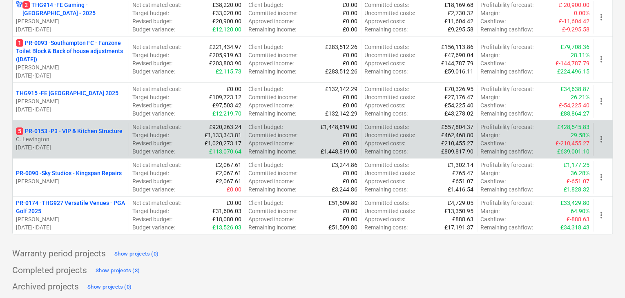
click at [90, 143] on p "01.07.2025 - 30.09.2025" at bounding box center [70, 147] width 109 height 8
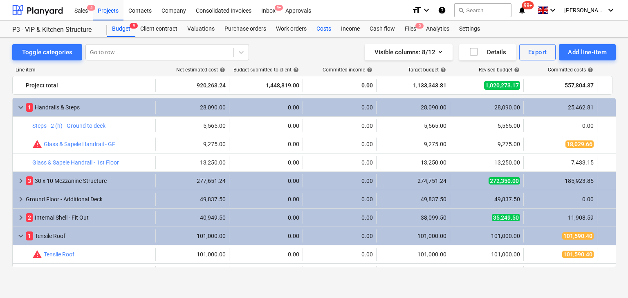
click at [316, 27] on div "Costs" at bounding box center [323, 29] width 25 height 16
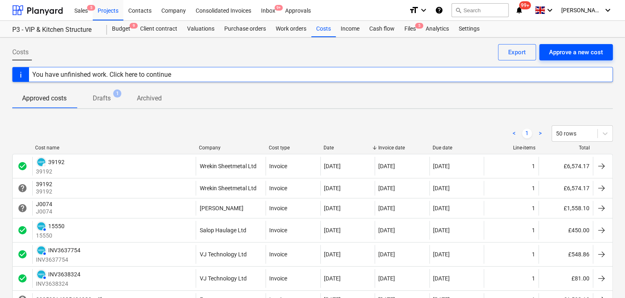
click at [555, 50] on div "Approve a new cost" at bounding box center [576, 52] width 54 height 11
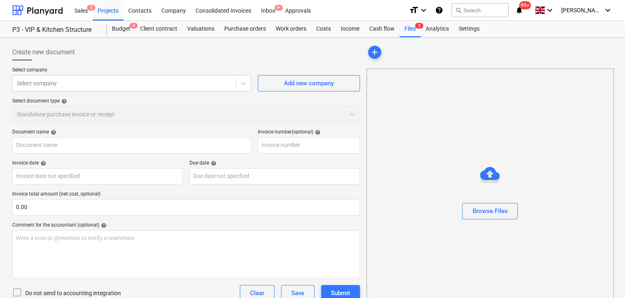
click at [87, 97] on div "Select company Select company Add new company Select document type help Standal…" at bounding box center [186, 98] width 348 height 62
click at [91, 88] on div "Select company" at bounding box center [124, 83] width 223 height 11
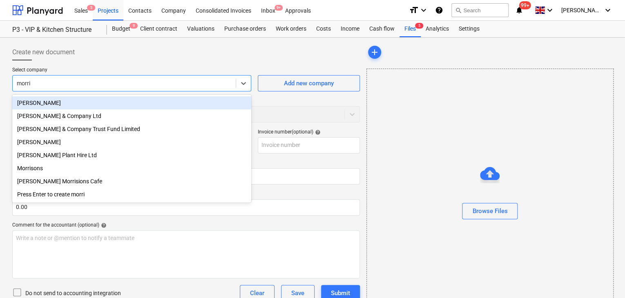
type input "morris"
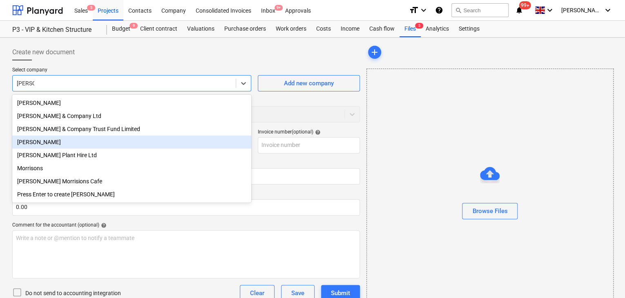
click at [118, 143] on div "Morris Joinery" at bounding box center [131, 142] width 239 height 13
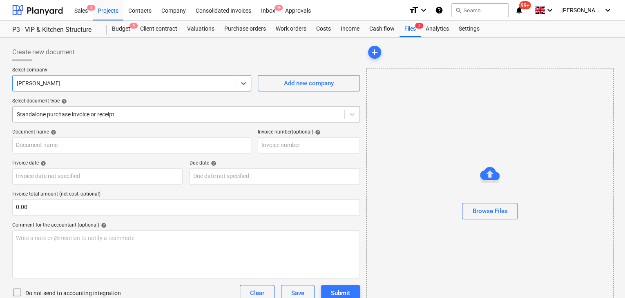
click at [124, 115] on div "Standalone purchase invoice or receipt" at bounding box center [186, 114] width 348 height 16
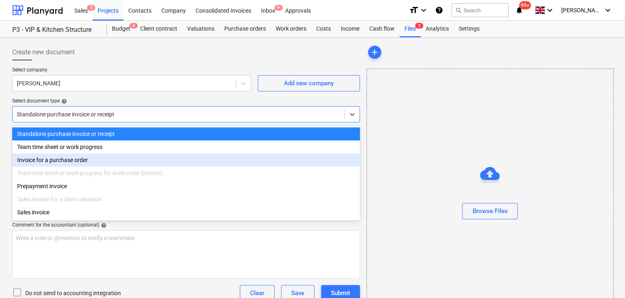
click at [93, 159] on div "Invoice for a purchase order" at bounding box center [186, 160] width 348 height 13
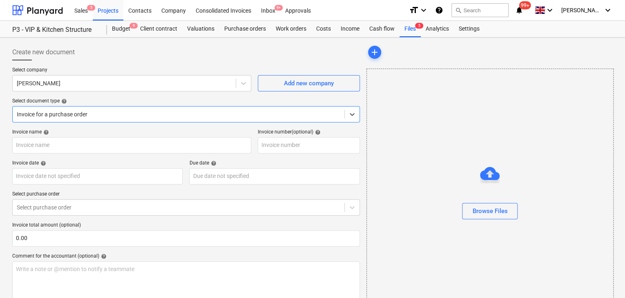
click at [87, 115] on div at bounding box center [179, 114] width 324 height 8
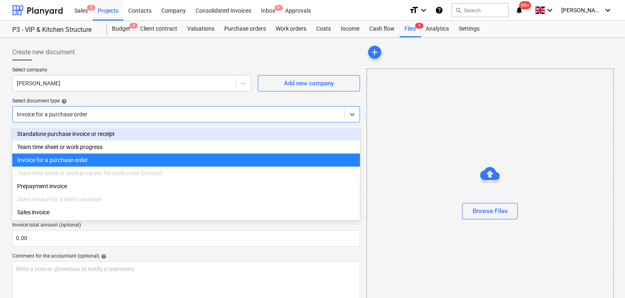
click at [81, 132] on div "Standalone purchase invoice or receipt" at bounding box center [186, 133] width 348 height 13
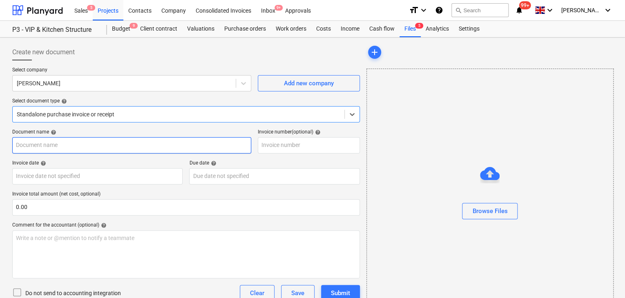
click at [83, 141] on input "text" at bounding box center [131, 145] width 239 height 16
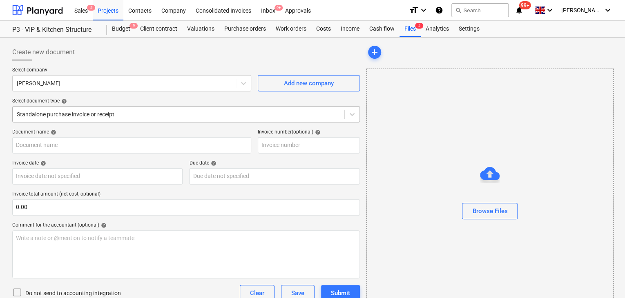
click at [88, 116] on div at bounding box center [179, 114] width 324 height 8
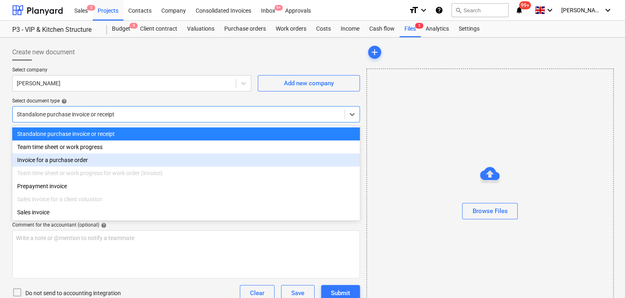
click at [81, 159] on div "Invoice for a purchase order" at bounding box center [186, 160] width 348 height 13
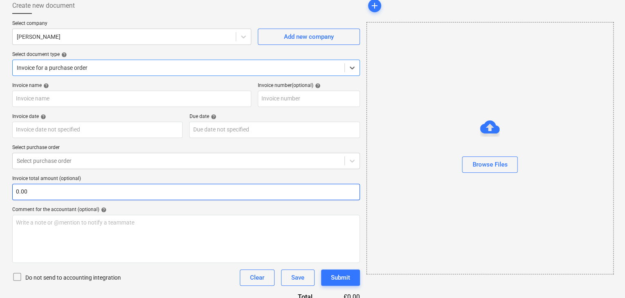
scroll to position [56, 0]
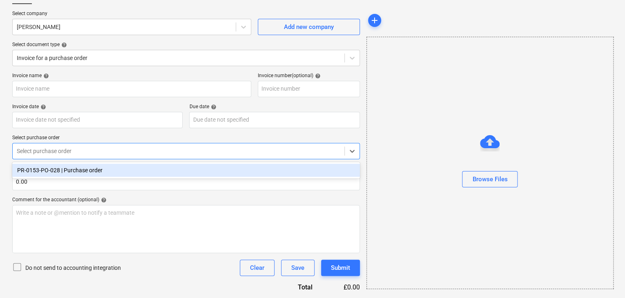
click at [66, 149] on div at bounding box center [179, 151] width 324 height 8
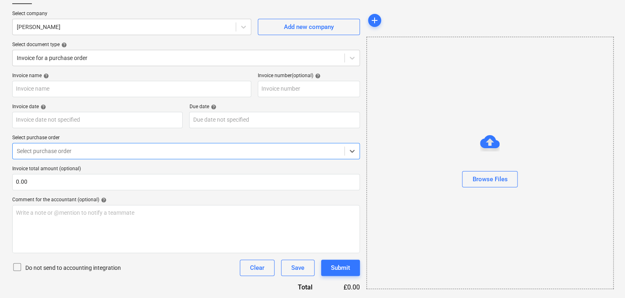
click at [66, 149] on div at bounding box center [179, 151] width 324 height 8
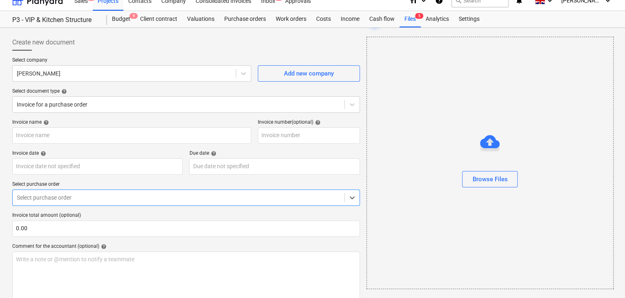
scroll to position [0, 0]
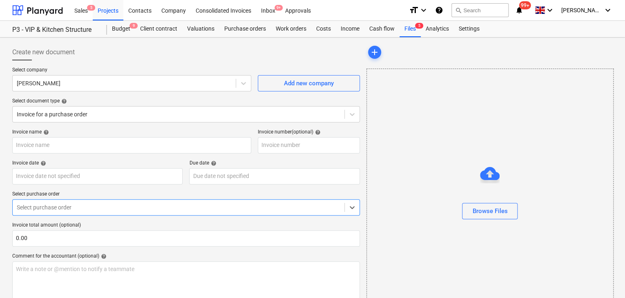
click at [72, 105] on p "Select document type help" at bounding box center [186, 102] width 348 height 8
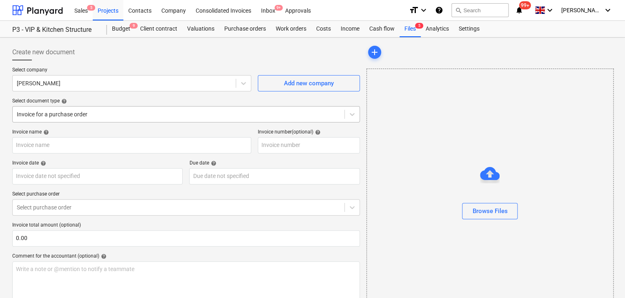
click at [74, 114] on div at bounding box center [179, 114] width 324 height 8
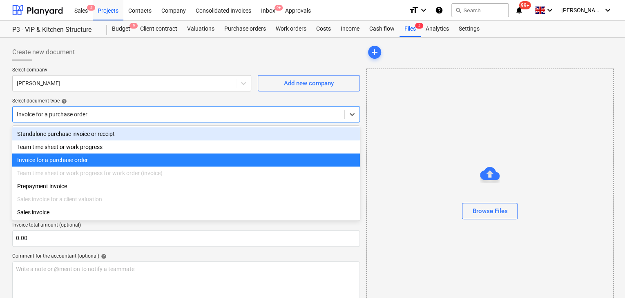
click at [70, 133] on div "Standalone purchase invoice or receipt" at bounding box center [186, 133] width 348 height 13
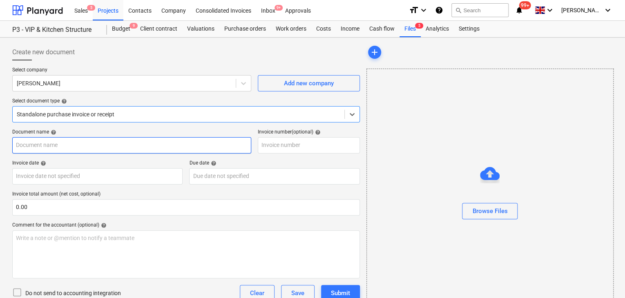
click at [66, 147] on input "text" at bounding box center [131, 145] width 239 height 16
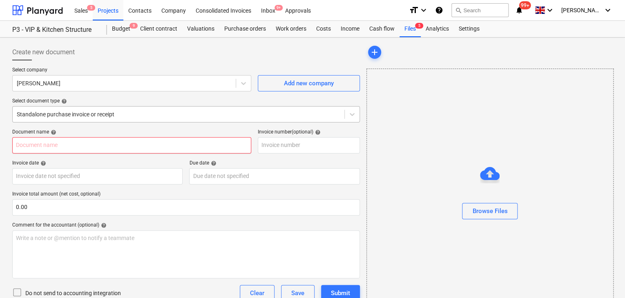
type input "Invoice number J0079.pdf"
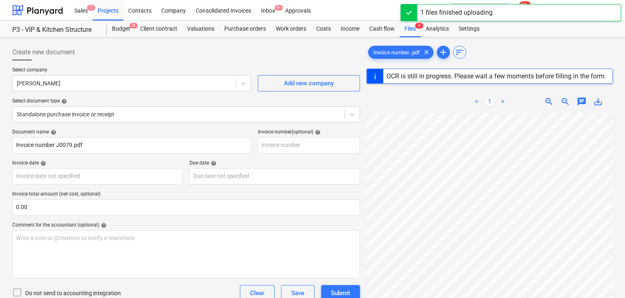
scroll to position [319, 183]
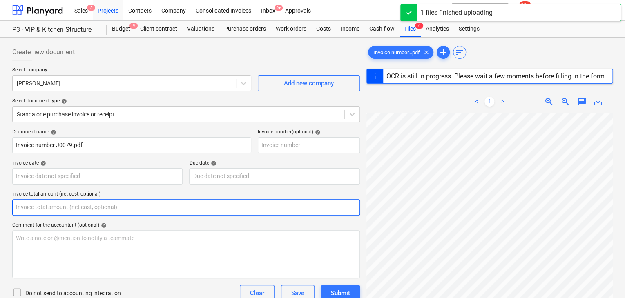
click at [60, 208] on input "text" at bounding box center [186, 207] width 348 height 16
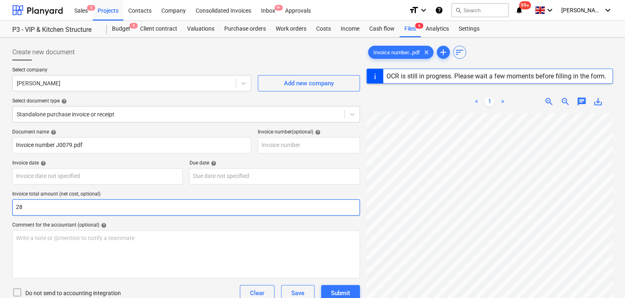
type input "289"
type input "J0079"
type input "[DATE]"
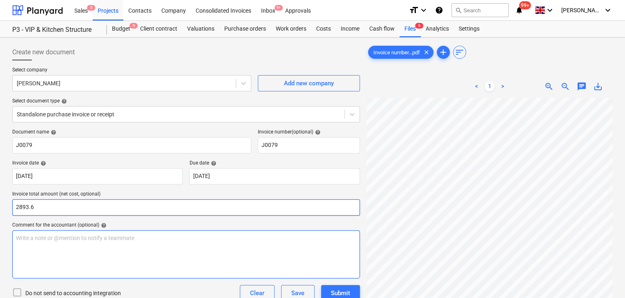
type input "2,893.60"
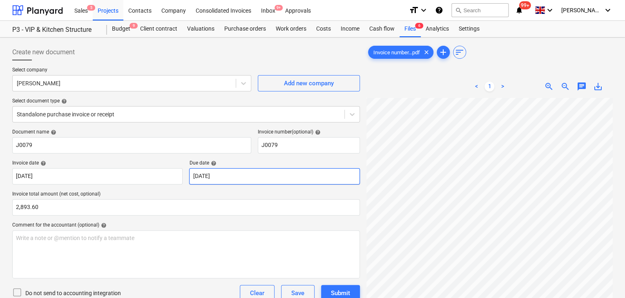
click at [239, 176] on body "Sales 5 Projects Contacts Company Consolidated Invoices Inbox 9+ Approvals form…" at bounding box center [312, 149] width 625 height 298
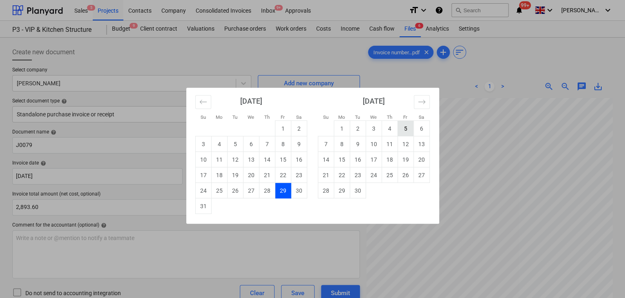
click at [404, 131] on td "5" at bounding box center [406, 129] width 16 height 16
type input "05 Sep 2025"
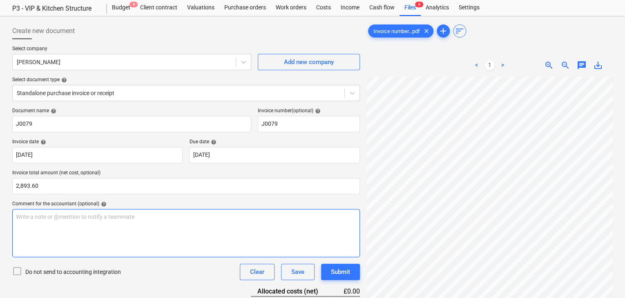
scroll to position [82, 0]
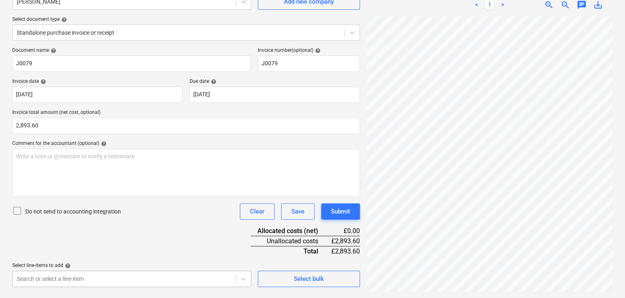
click at [127, 217] on body "Sales 5 Projects Contacts Company Consolidated Invoices Inbox 9+ Approvals form…" at bounding box center [312, 67] width 625 height 298
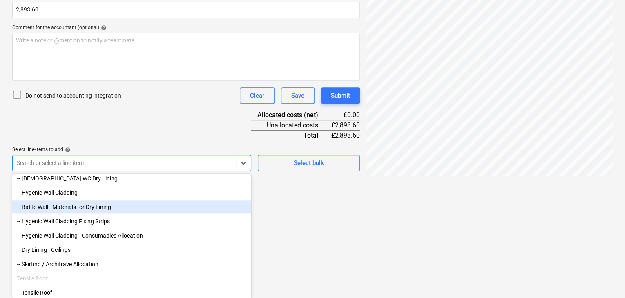
scroll to position [449, 0]
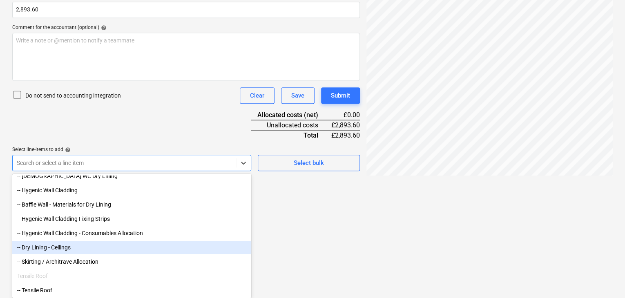
click at [79, 244] on div "-- Dry Lining - Ceilings" at bounding box center [131, 247] width 239 height 13
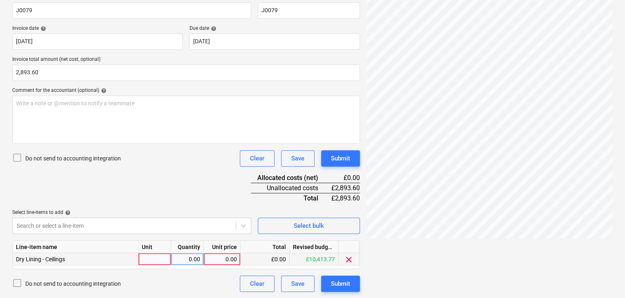
click at [178, 255] on div "0.00" at bounding box center [187, 259] width 26 height 12
click at [154, 258] on div at bounding box center [155, 259] width 33 height 12
type input "Package"
type input "3"
type input "2893.6"
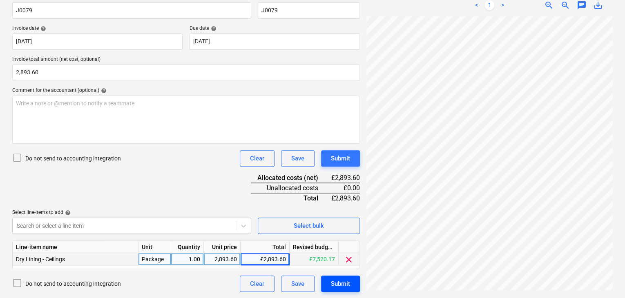
click at [334, 284] on div "Submit" at bounding box center [340, 284] width 19 height 11
